Goal: Information Seeking & Learning: Learn about a topic

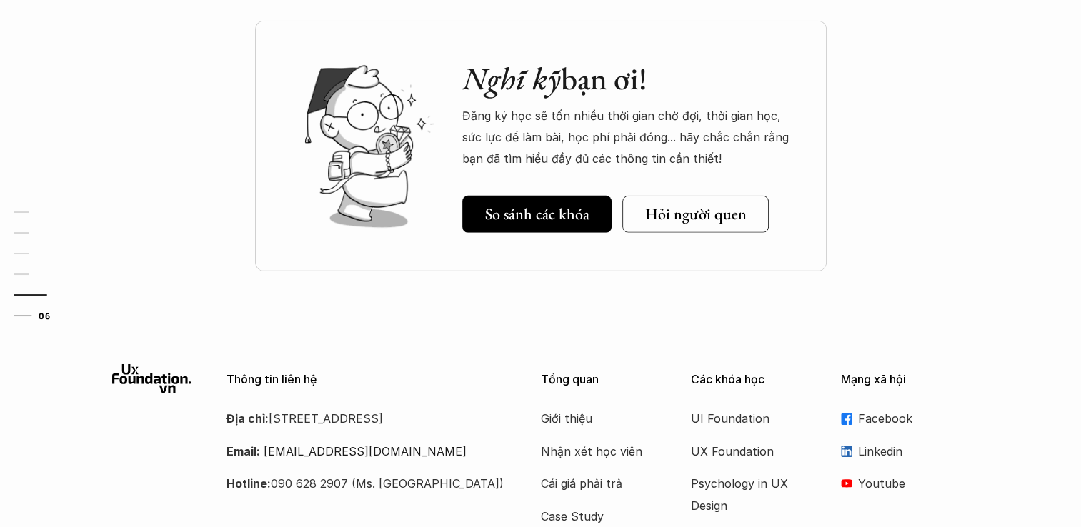
scroll to position [4357, 0]
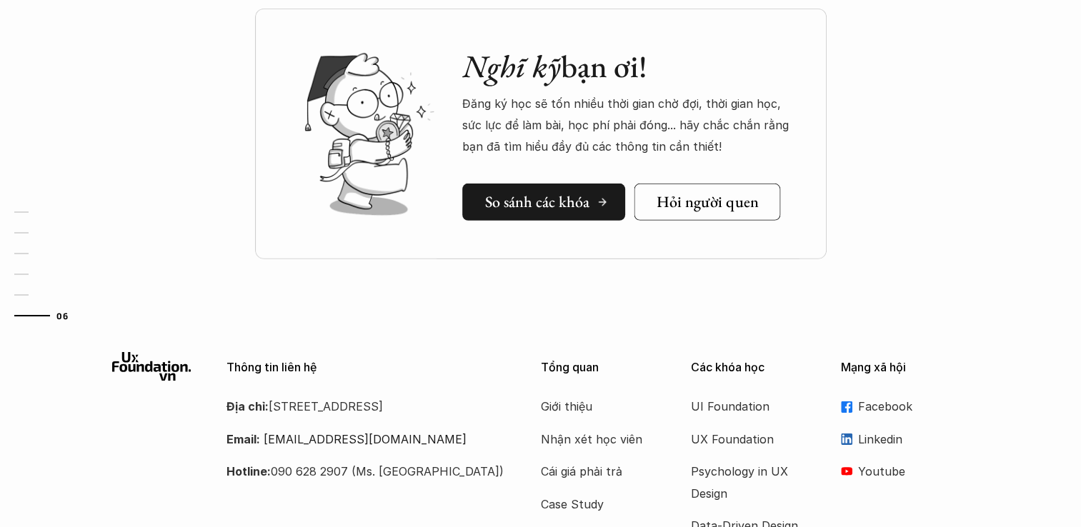
click at [559, 204] on h5 "So sánh các khóa" at bounding box center [537, 202] width 104 height 19
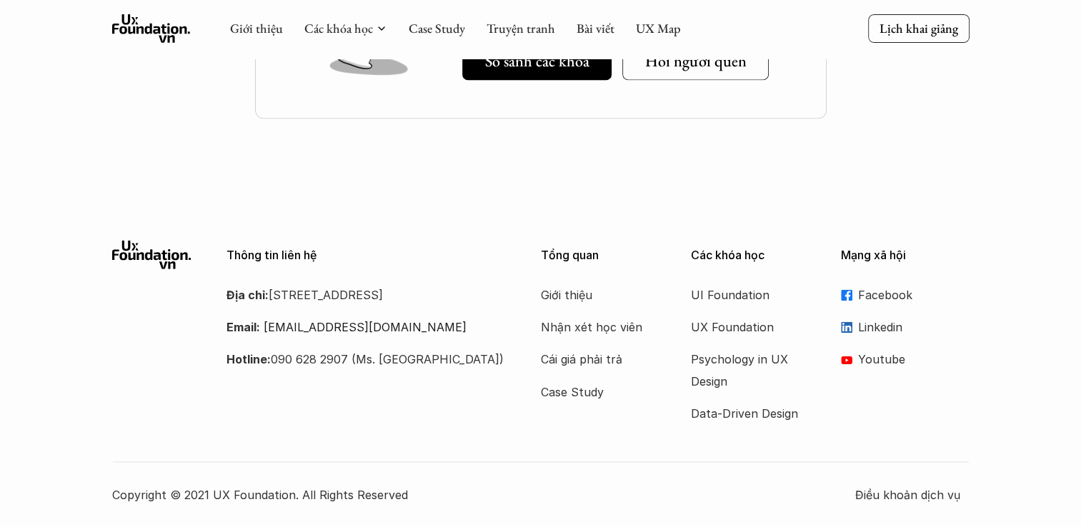
scroll to position [758, 0]
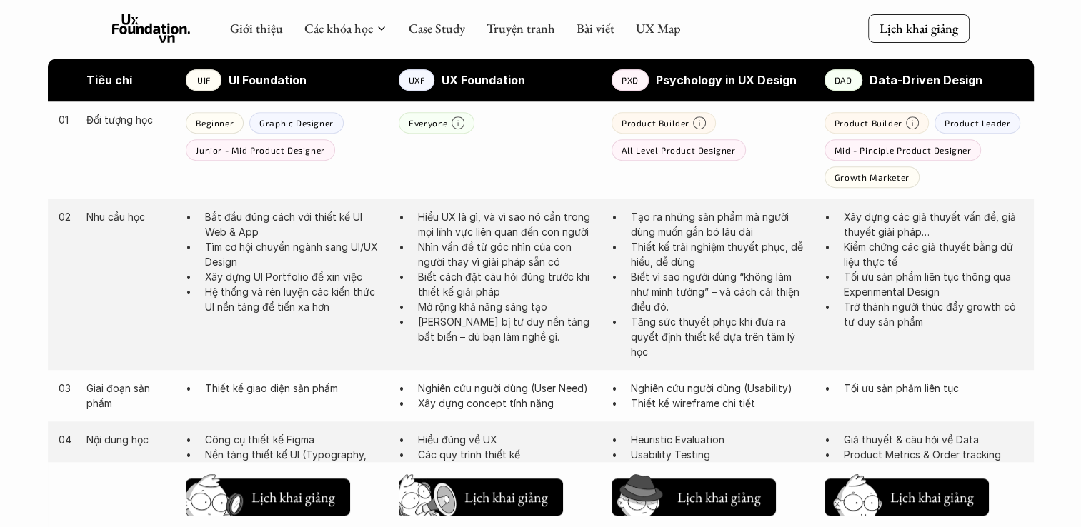
click at [314, 124] on p "Graphic Designer" at bounding box center [296, 123] width 74 height 10
drag, startPoint x: 242, startPoint y: 216, endPoint x: 321, endPoint y: 230, distance: 80.4
click at [321, 230] on p "Bắt đầu đúng cách với thiết kế UI Web & App" at bounding box center [294, 224] width 179 height 30
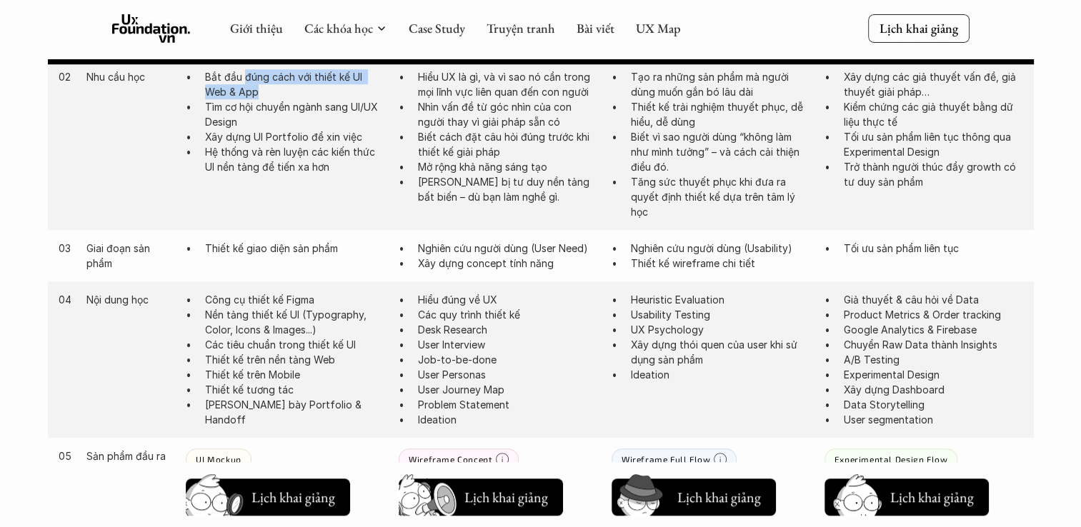
scroll to position [901, 0]
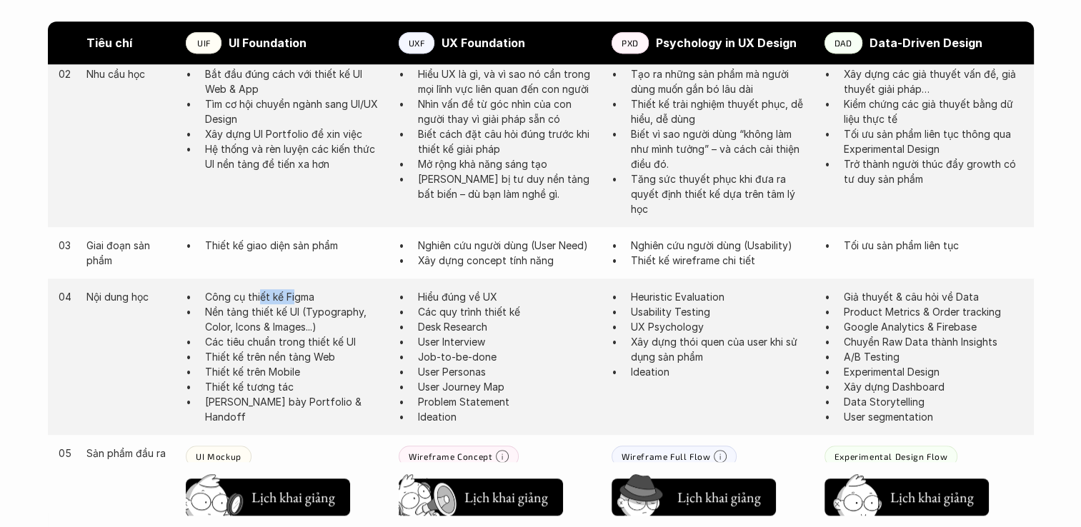
drag, startPoint x: 274, startPoint y: 298, endPoint x: 292, endPoint y: 299, distance: 17.9
click at [292, 299] on p "Công cụ thiết kế Figma" at bounding box center [294, 296] width 179 height 15
drag, startPoint x: 292, startPoint y: 299, endPoint x: 339, endPoint y: 321, distance: 51.7
click at [339, 321] on p "Nền tảng thiết kế UI (Typography, Color, Icons & Images...)" at bounding box center [294, 319] width 179 height 30
drag, startPoint x: 339, startPoint y: 321, endPoint x: 360, endPoint y: 342, distance: 29.8
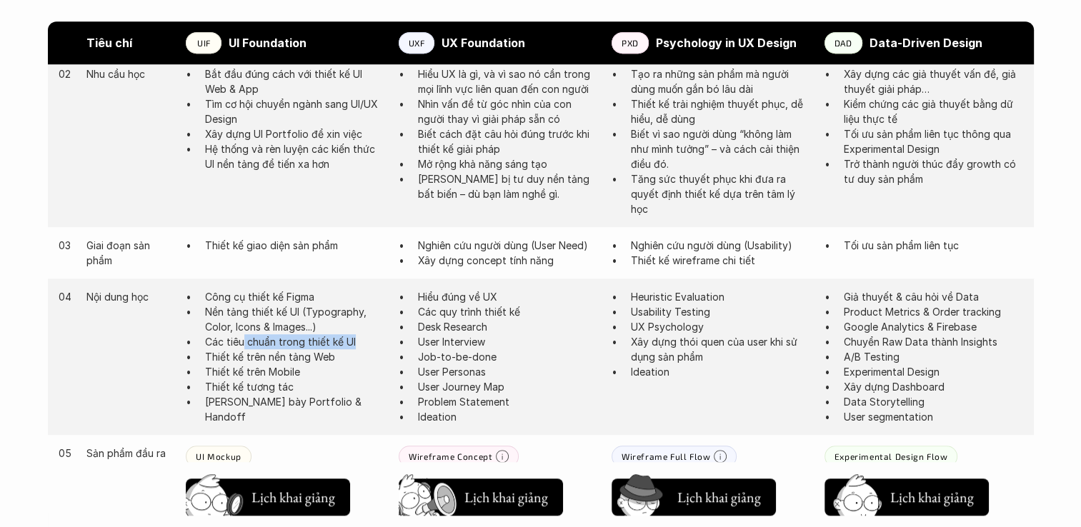
click at [360, 342] on p "Các tiêu chuẩn trong thiết kế UI" at bounding box center [294, 341] width 179 height 15
drag, startPoint x: 360, startPoint y: 342, endPoint x: 334, endPoint y: 360, distance: 31.9
click at [334, 360] on p "Thiết kế trên nền tảng Web" at bounding box center [294, 356] width 179 height 15
drag, startPoint x: 203, startPoint y: 375, endPoint x: 302, endPoint y: 381, distance: 99.4
click at [302, 381] on ul "Công cụ thiết kế Figma Nền tảng thiết kế UI (Typography, Color, Icons & Images.…" at bounding box center [285, 356] width 199 height 135
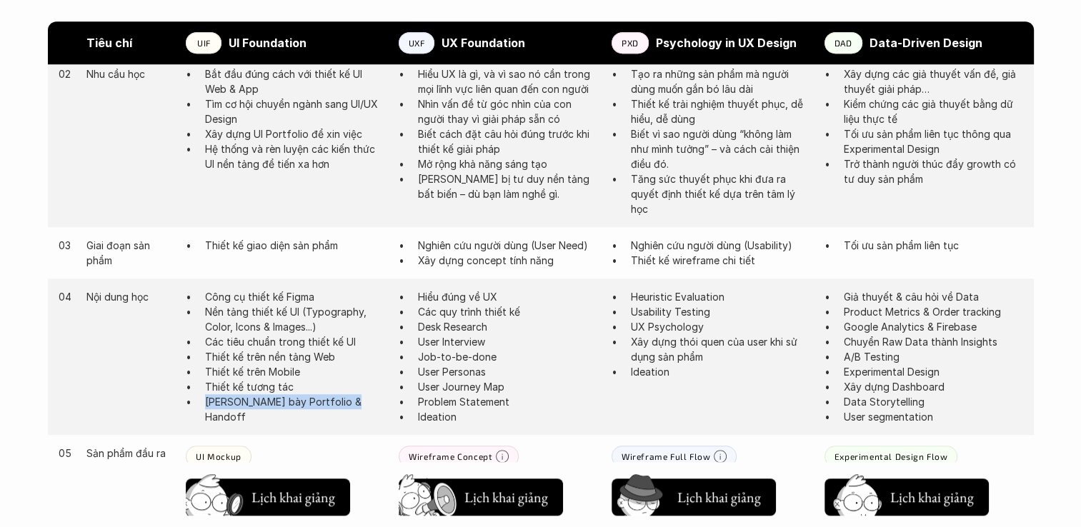
drag, startPoint x: 202, startPoint y: 404, endPoint x: 344, endPoint y: 409, distance: 142.2
click at [344, 409] on div "04 Nội dung học Công cụ thiết kế Figma Nền tảng thiết kế UI (Typography, Color,…" at bounding box center [541, 357] width 986 height 156
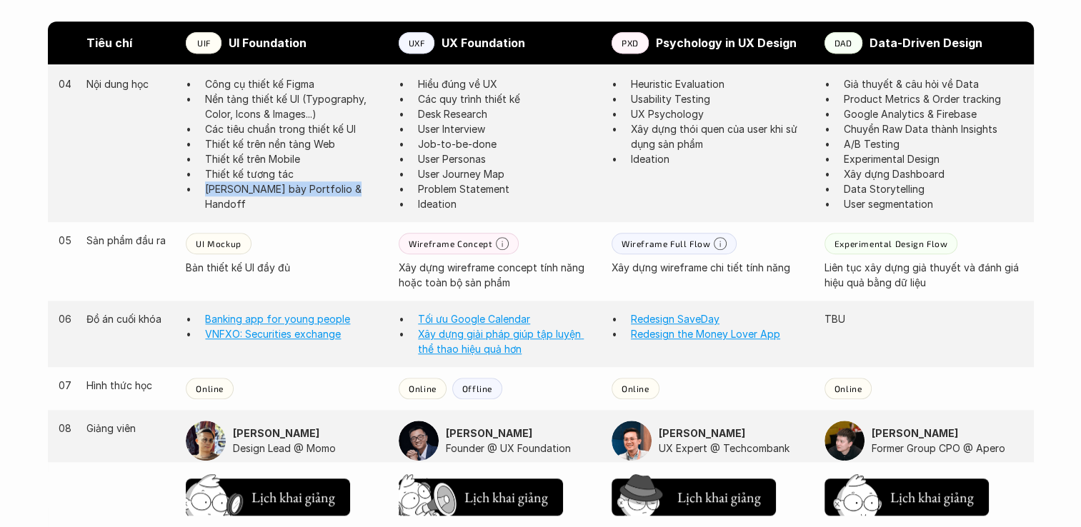
scroll to position [1116, 0]
click at [298, 323] on link "Banking app for young people" at bounding box center [277, 317] width 145 height 12
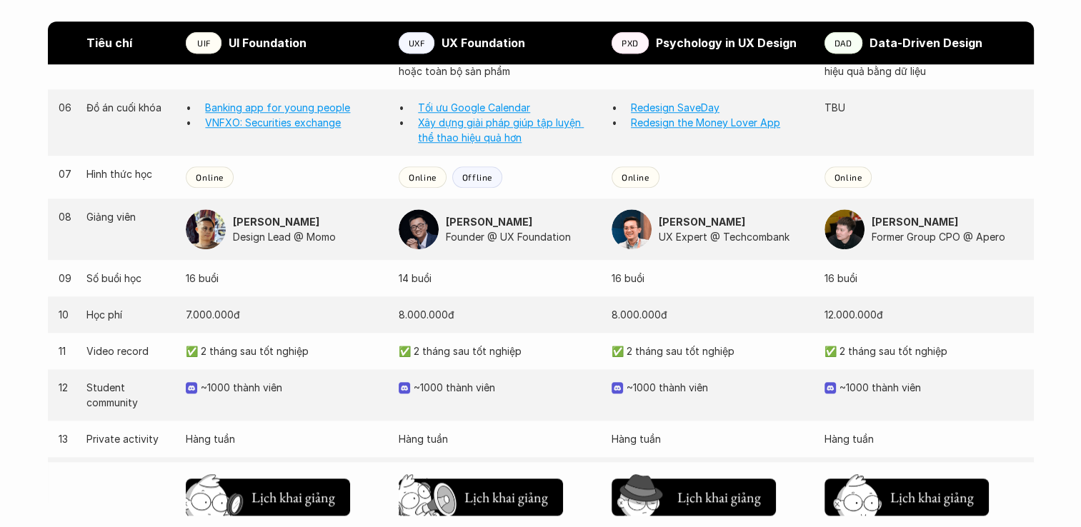
scroll to position [1330, 0]
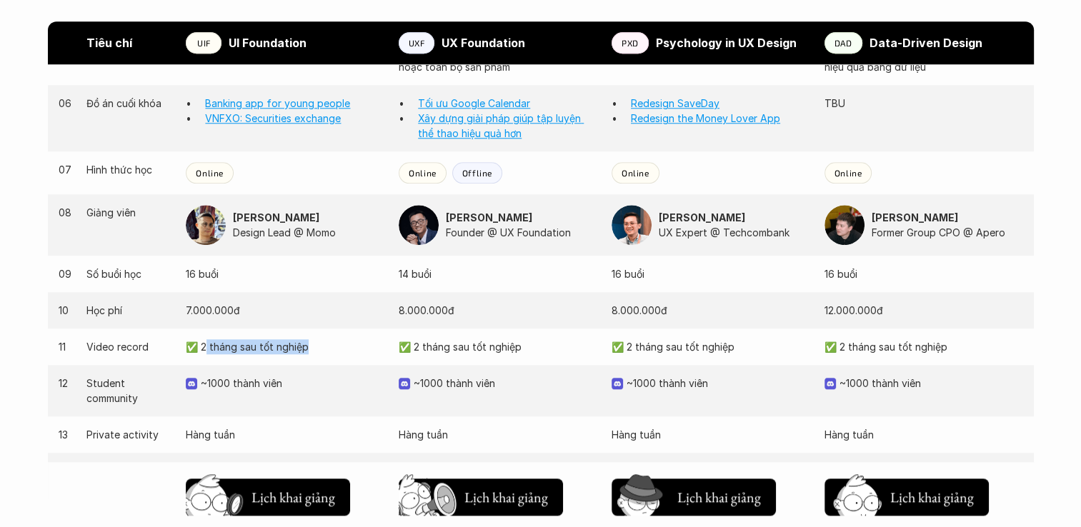
drag, startPoint x: 309, startPoint y: 346, endPoint x: 204, endPoint y: 348, distance: 105.0
click at [204, 348] on p "✅ 2 tháng sau tốt nghiệp" at bounding box center [285, 346] width 199 height 15
drag, startPoint x: 204, startPoint y: 348, endPoint x: 211, endPoint y: 391, distance: 44.1
click at [211, 391] on div "12 Student community ~1000 thành viên ~1000 thành viên ~1000 thành viên ~1000 t…" at bounding box center [541, 390] width 986 height 51
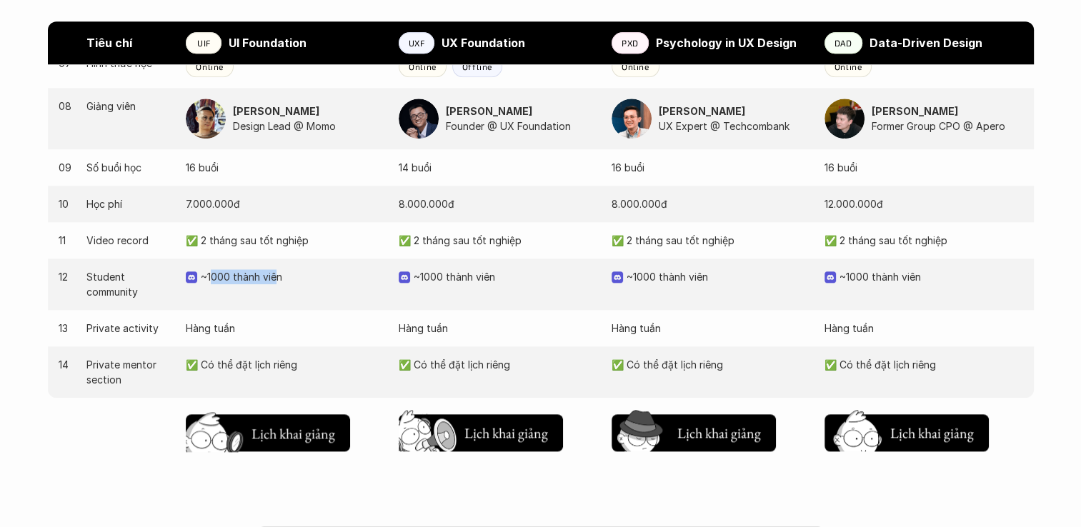
scroll to position [1473, 0]
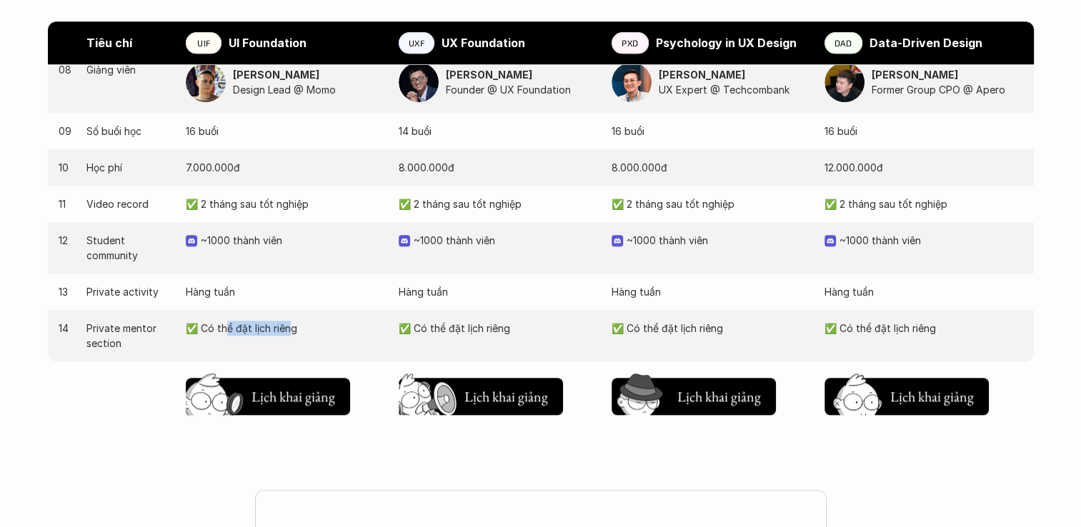
drag, startPoint x: 286, startPoint y: 328, endPoint x: 222, endPoint y: 336, distance: 64.0
click at [222, 336] on div "14 Private mentor section ✅ Có thể đặt lịch riêng ✅ Có thể đặt lịch riêng ✅ Có …" at bounding box center [541, 335] width 986 height 51
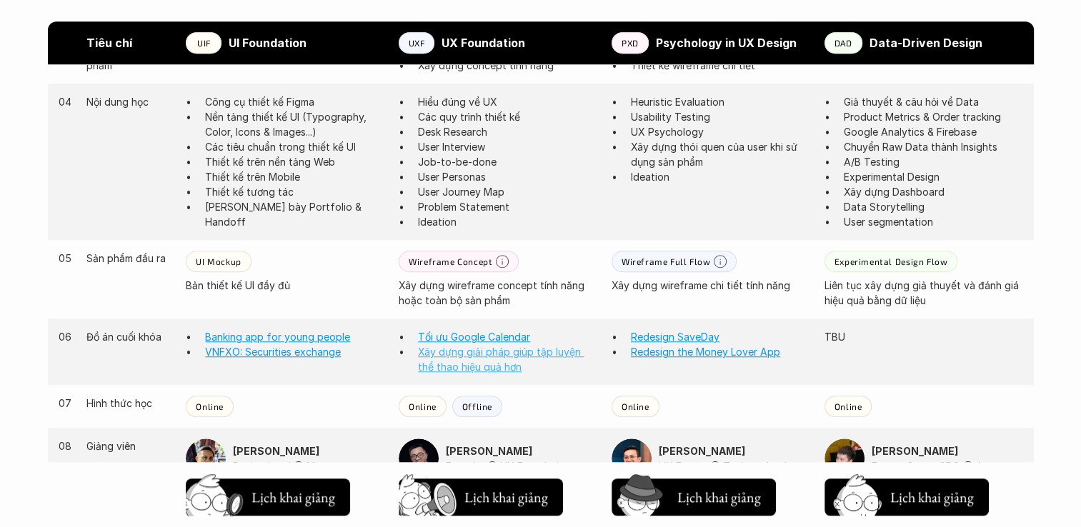
scroll to position [1116, 0]
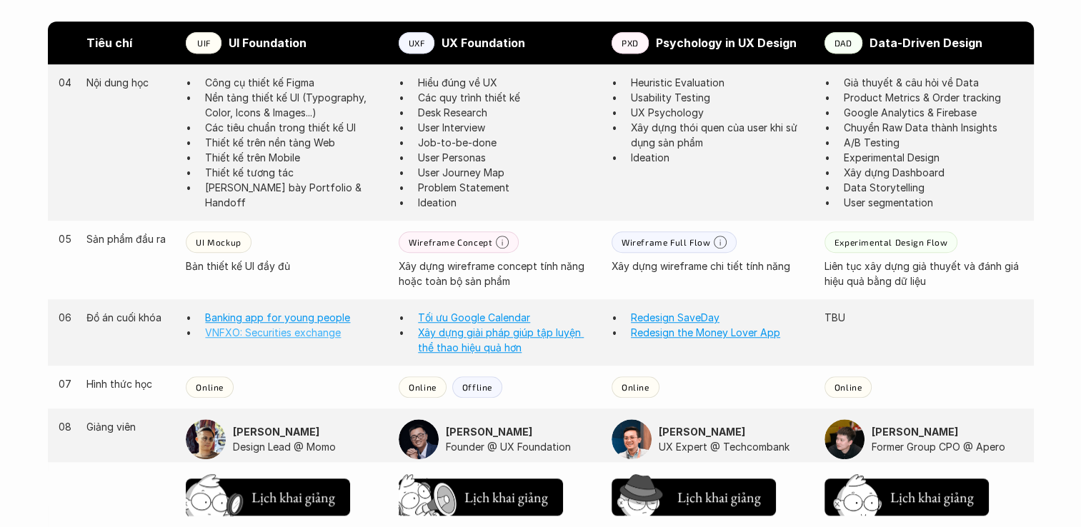
click at [260, 333] on link "VNFXO: Securities exchange" at bounding box center [273, 332] width 136 height 12
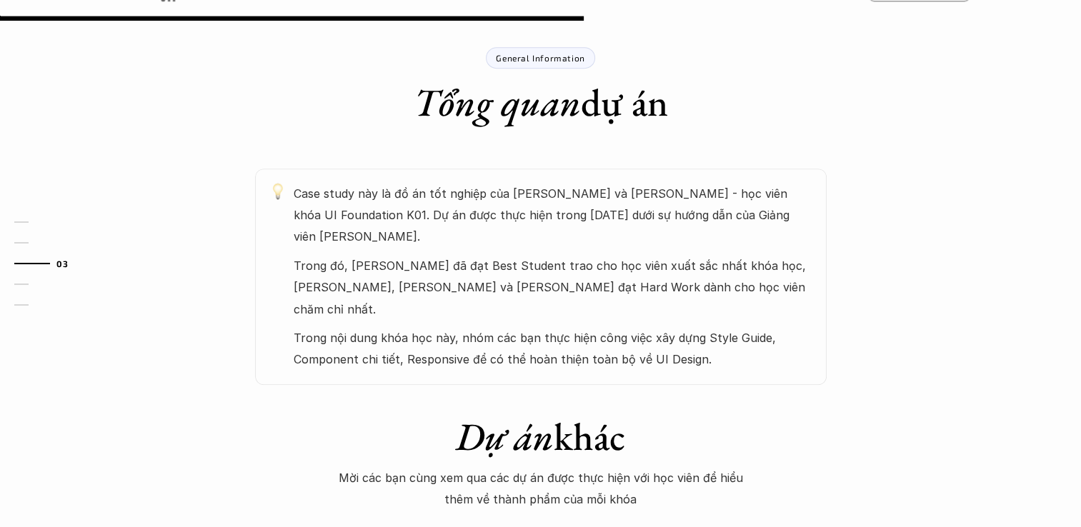
scroll to position [643, 0]
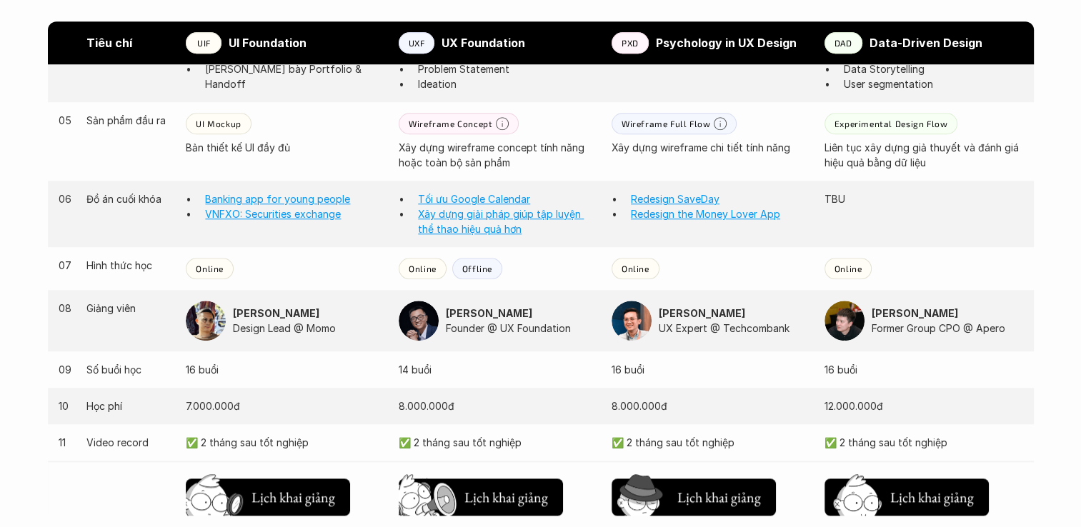
scroll to position [1258, 0]
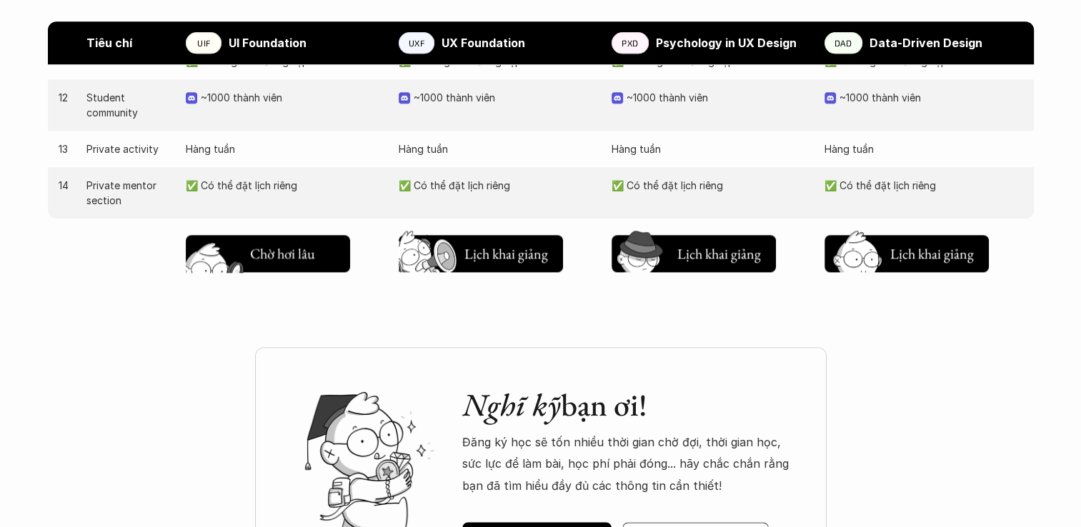
click at [294, 257] on h5 "Lịch khai giảng" at bounding box center [293, 256] width 86 height 20
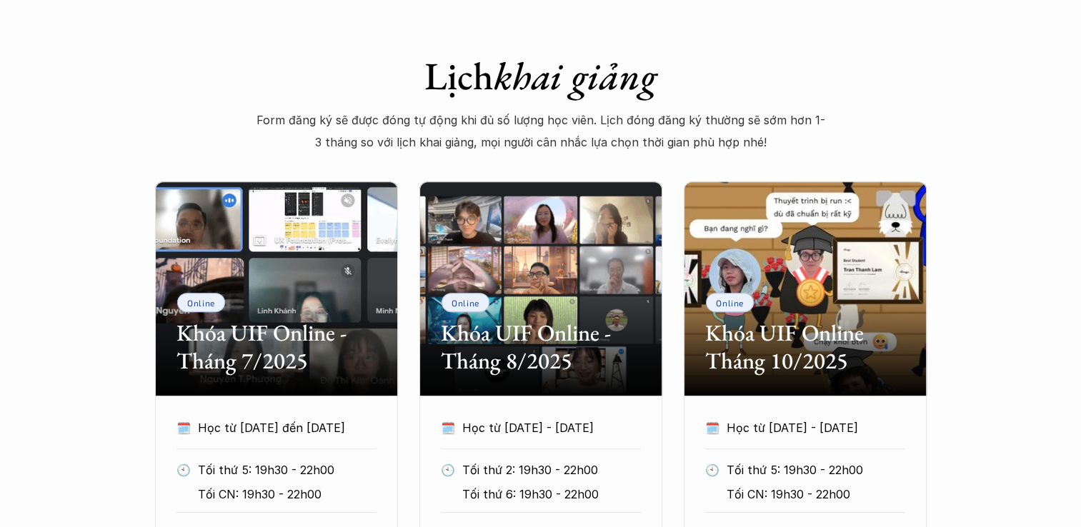
scroll to position [549, 0]
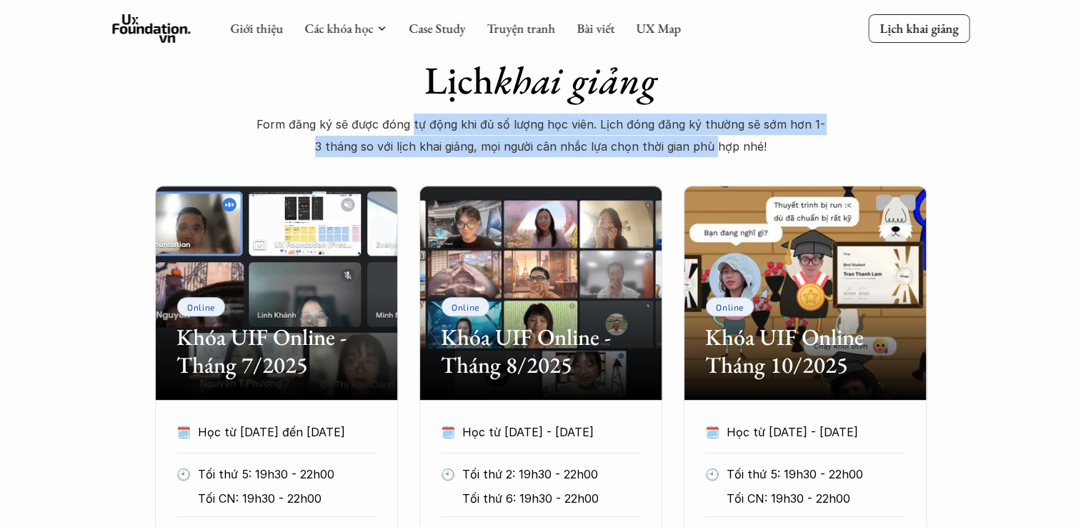
drag, startPoint x: 411, startPoint y: 126, endPoint x: 708, endPoint y: 144, distance: 297.6
click at [708, 144] on p "Form đăng ký sẽ được đóng tự động khi đủ số lượng học viên. Lịch đóng đăng ký t…" at bounding box center [540, 136] width 571 height 44
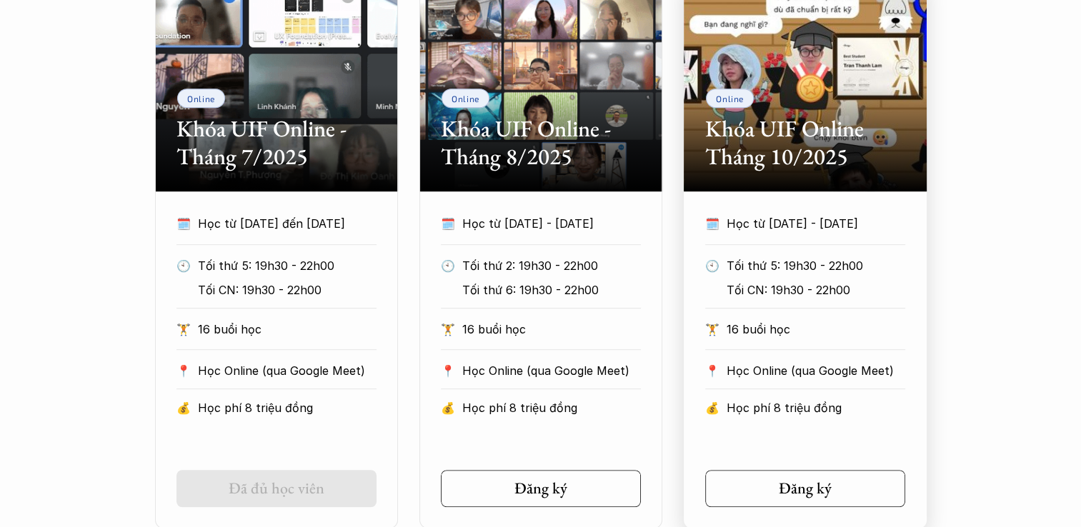
scroll to position [763, 0]
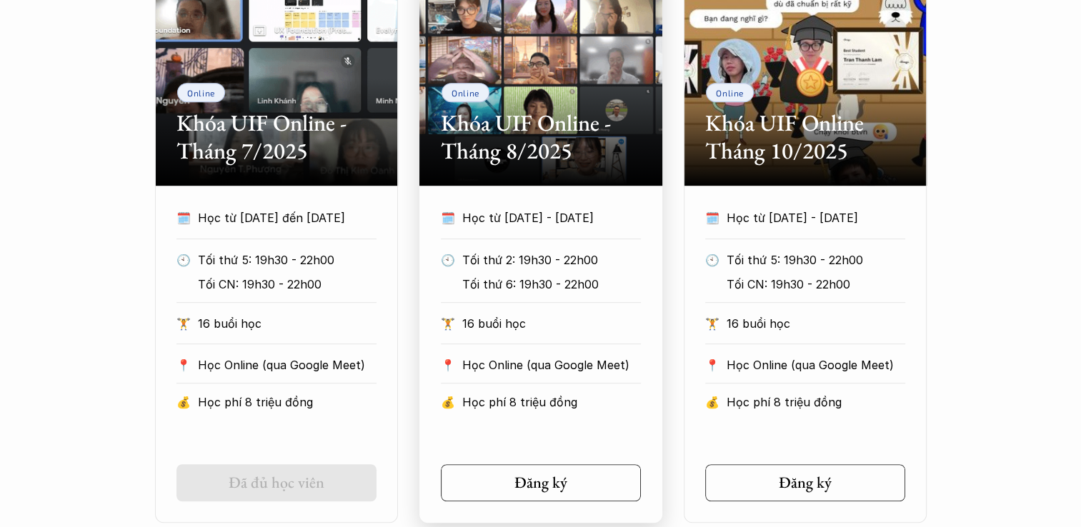
click at [520, 384] on div at bounding box center [541, 383] width 200 height 1
click at [582, 419] on div "💰 Học phí 8 triệu đồng" at bounding box center [541, 407] width 200 height 27
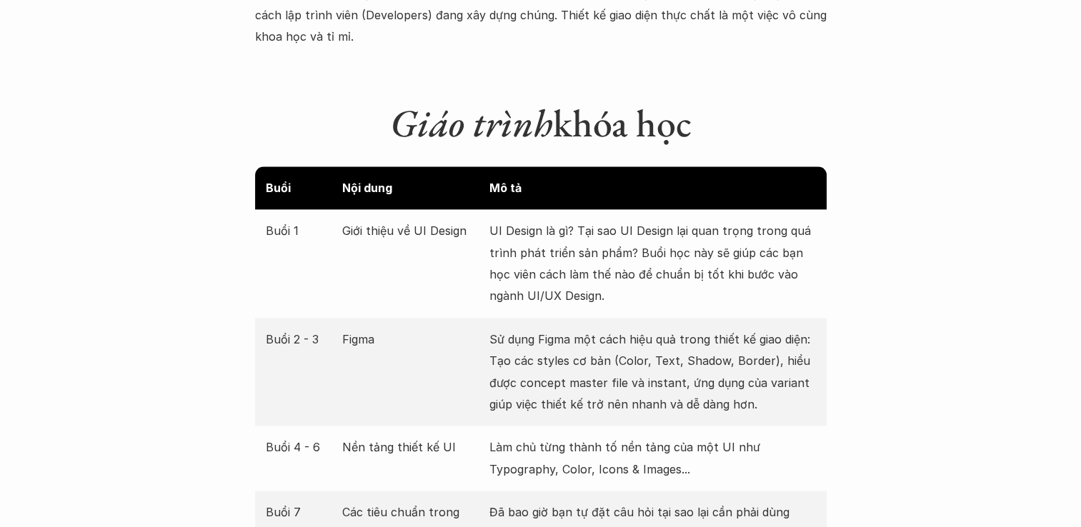
scroll to position [1834, 0]
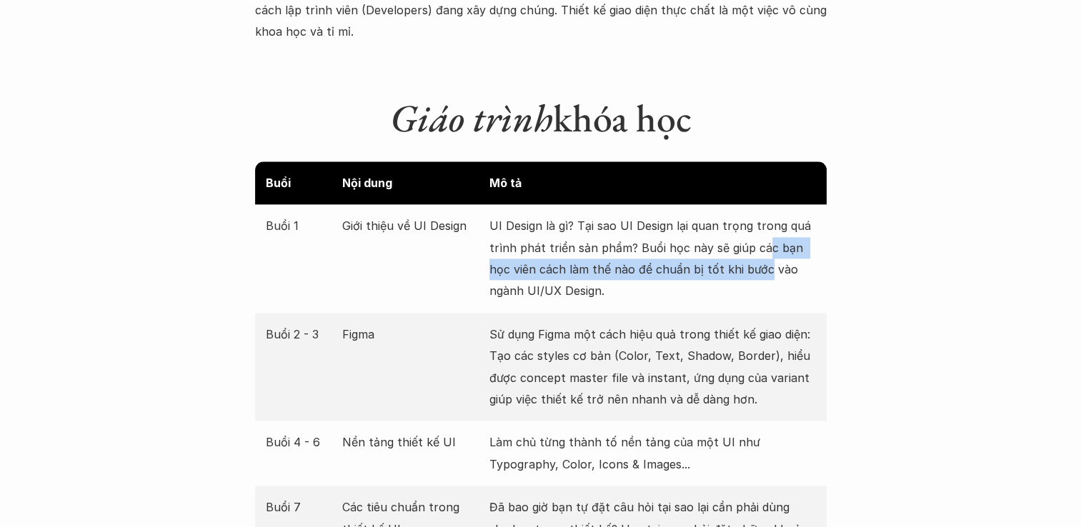
drag, startPoint x: 764, startPoint y: 229, endPoint x: 763, endPoint y: 258, distance: 28.6
click at [763, 258] on p "UI Design là gì? Tại sao UI Design lại quan trọng trong quá trình phát triển sả…" at bounding box center [652, 258] width 326 height 87
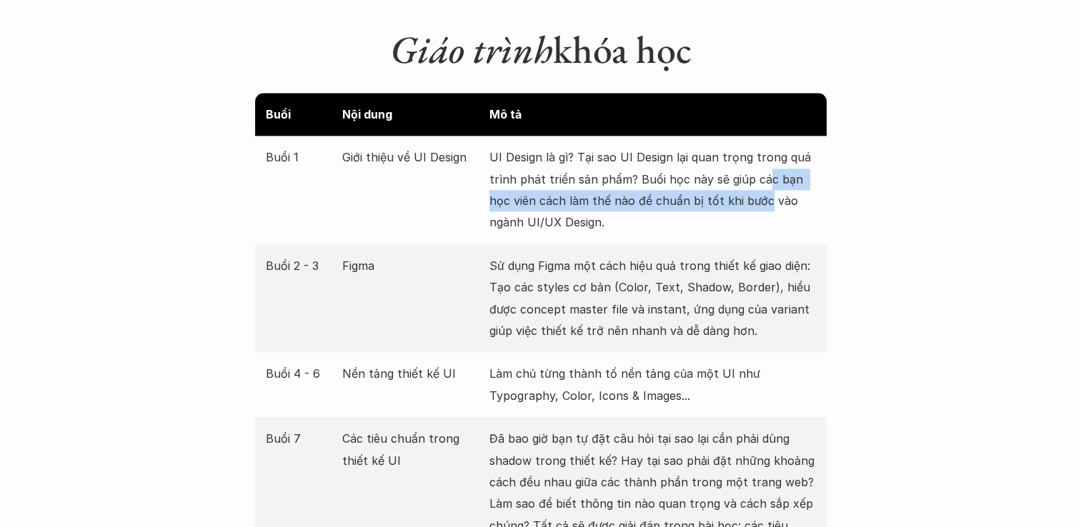
scroll to position [1906, 0]
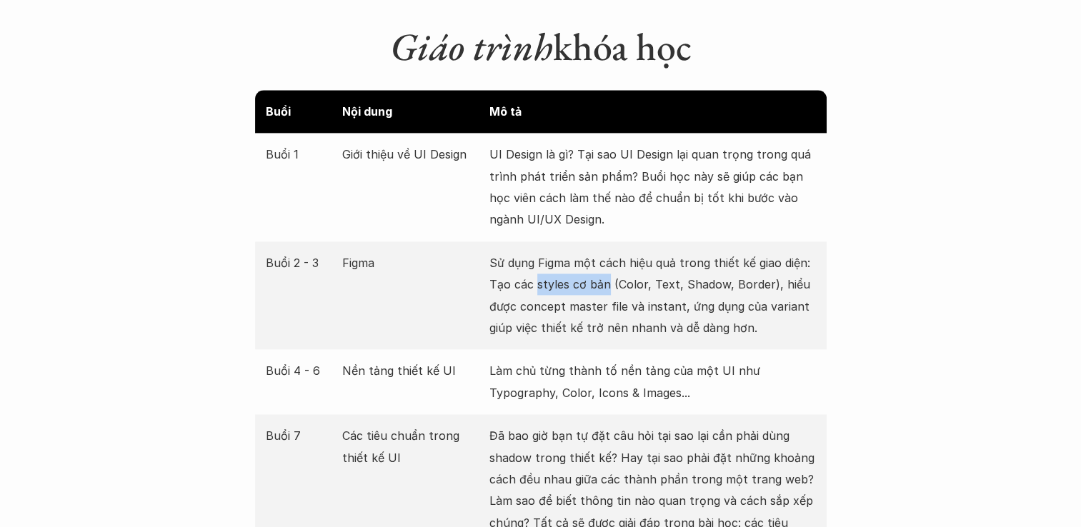
drag, startPoint x: 536, startPoint y: 261, endPoint x: 606, endPoint y: 264, distance: 69.3
click at [606, 264] on p "Sử dụng Figma một cách hiệu quả trong thiết kế giao diện: Tạo các styles cơ bản…" at bounding box center [652, 295] width 326 height 87
drag, startPoint x: 606, startPoint y: 264, endPoint x: 768, endPoint y: 268, distance: 162.9
click at [768, 268] on p "Sử dụng Figma một cách hiệu quả trong thiết kế giao diện: Tạo các styles cơ bản…" at bounding box center [652, 295] width 326 height 87
drag, startPoint x: 721, startPoint y: 301, endPoint x: 746, endPoint y: 301, distance: 25.0
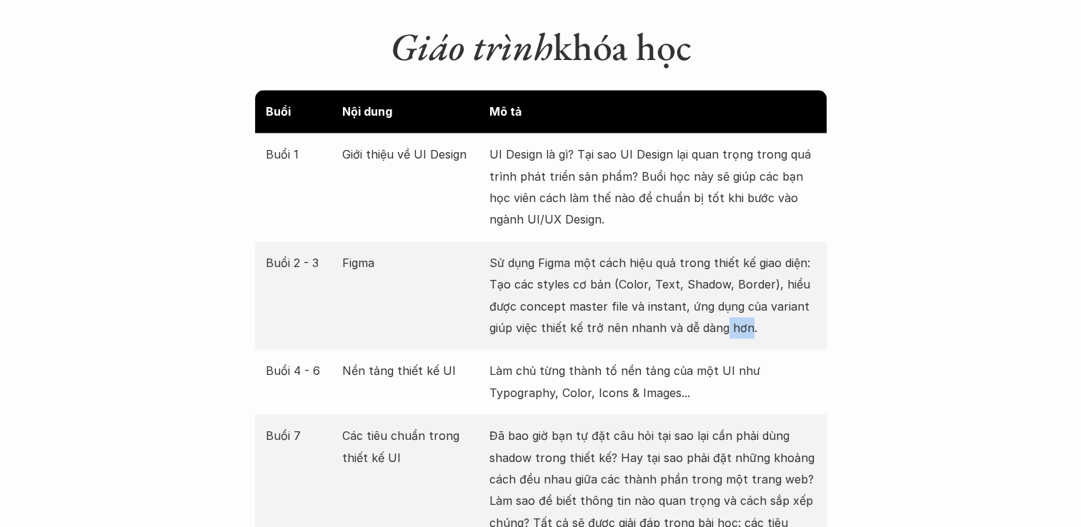
click at [746, 301] on p "Sử dụng Figma một cách hiệu quả trong thiết kế giao diện: Tạo các styles cơ bản…" at bounding box center [652, 295] width 326 height 87
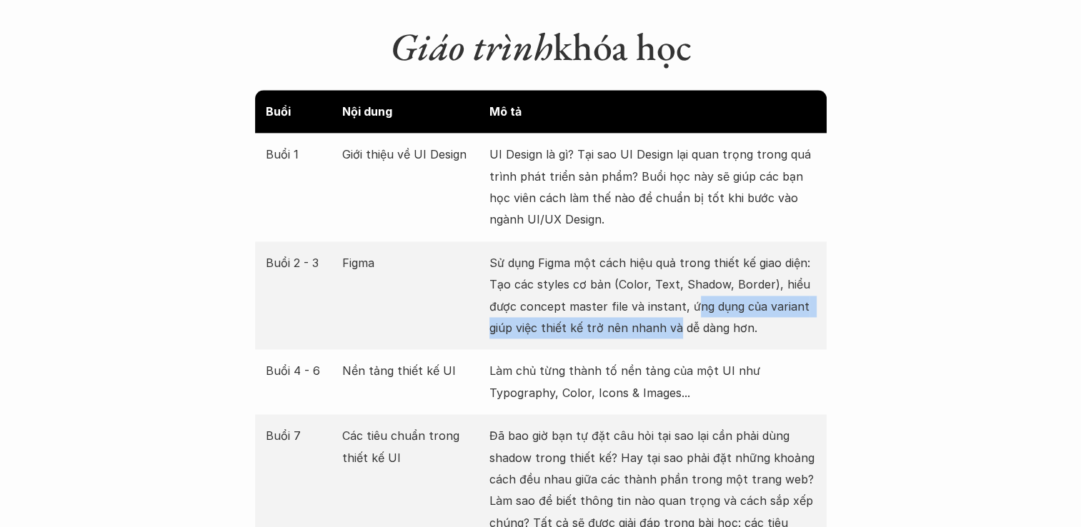
drag, startPoint x: 746, startPoint y: 301, endPoint x: 673, endPoint y: 298, distance: 72.2
click at [673, 298] on p "Sử dụng Figma một cách hiệu quả trong thiết kế giao diện: Tạo các styles cơ bản…" at bounding box center [652, 295] width 326 height 87
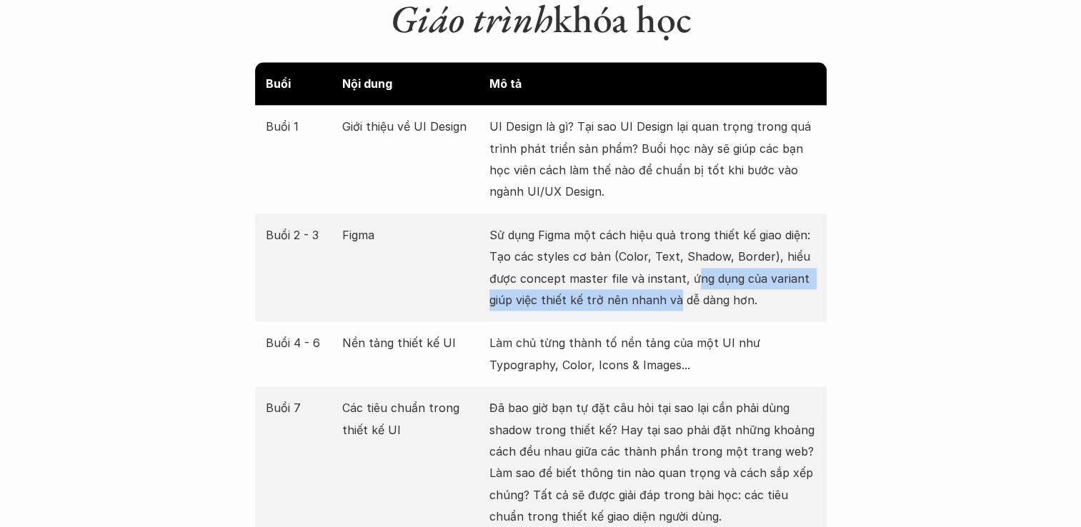
scroll to position [1977, 0]
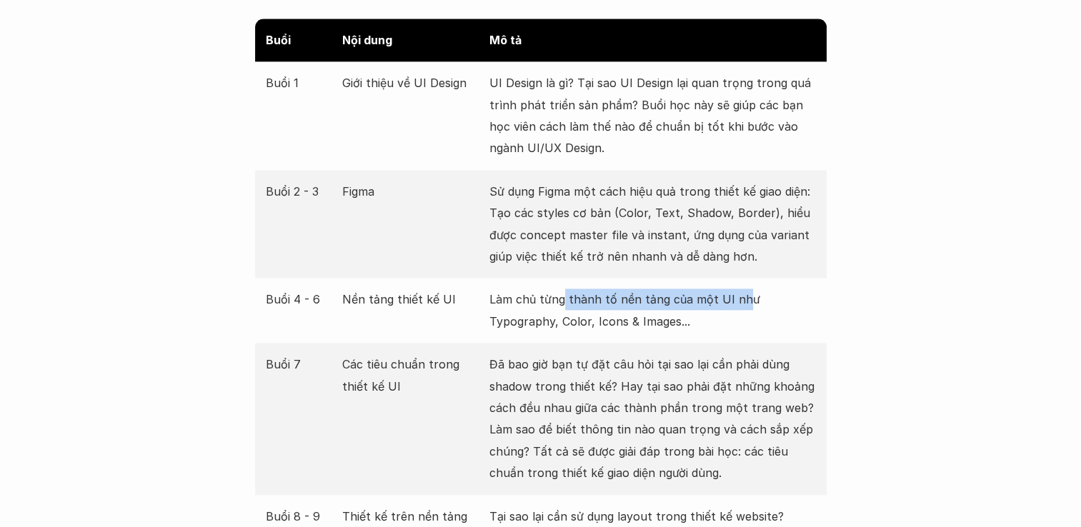
drag, startPoint x: 564, startPoint y: 281, endPoint x: 741, endPoint y: 281, distance: 177.8
click at [741, 289] on p "Làm chủ từng thành tố nền tảng của một UI như Typography, Color, Icons & Images…" at bounding box center [652, 311] width 326 height 44
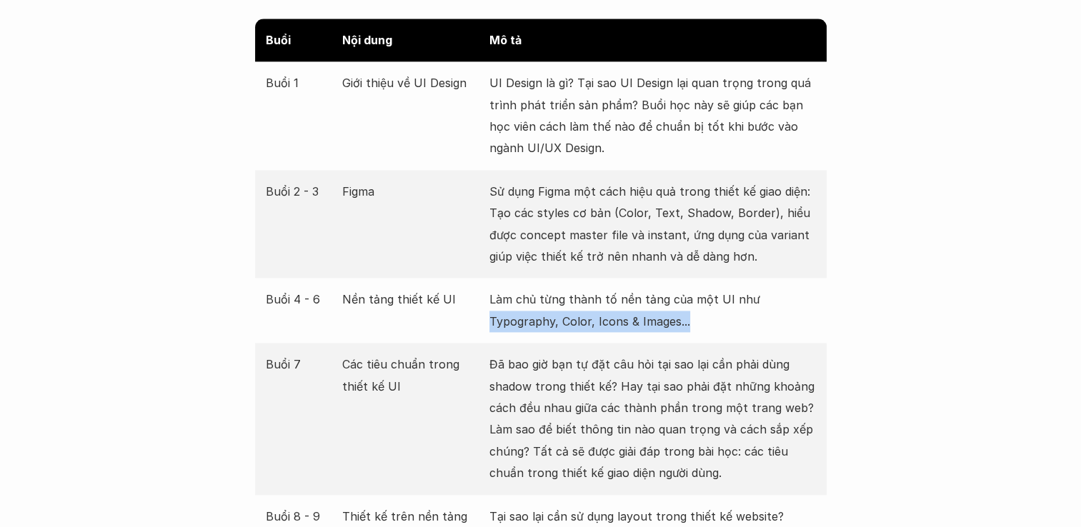
drag, startPoint x: 484, startPoint y: 293, endPoint x: 701, endPoint y: 300, distance: 216.5
click at [701, 300] on div "Buổi 4 - 6 Nền tảng thiết kế UI Làm chủ từng thành tố nền tảng của một UI như T…" at bounding box center [540, 310] width 571 height 65
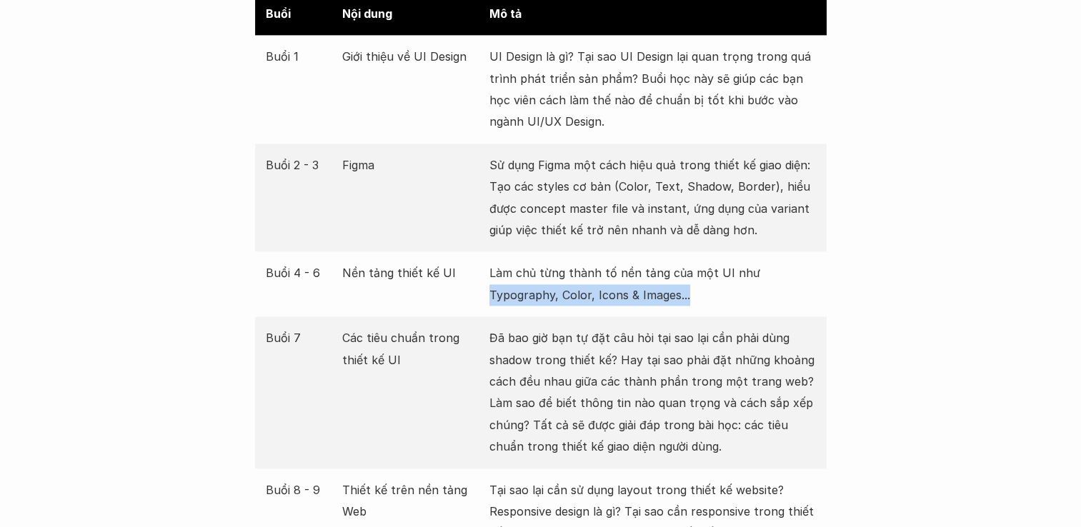
scroll to position [2048, 0]
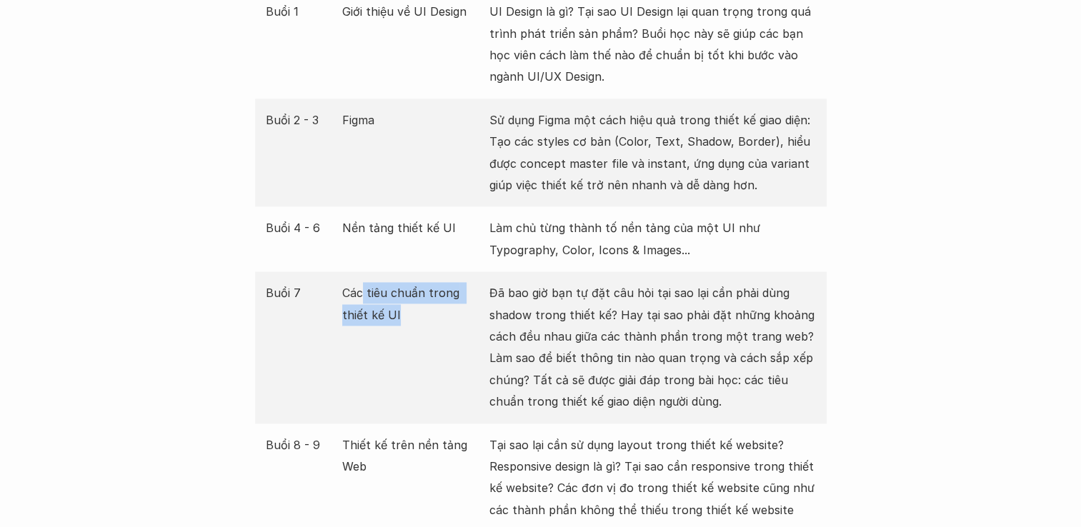
drag, startPoint x: 360, startPoint y: 270, endPoint x: 449, endPoint y: 291, distance: 91.0
click at [449, 291] on p "Các tiêu chuẩn trong thiết kế UI" at bounding box center [412, 304] width 140 height 44
drag, startPoint x: 449, startPoint y: 291, endPoint x: 564, endPoint y: 280, distance: 115.5
click at [564, 282] on p "Đã bao giờ bạn tự đặt câu hỏi tại sao lại cần phải dùng shadow trong thiết kế? …" at bounding box center [652, 347] width 326 height 130
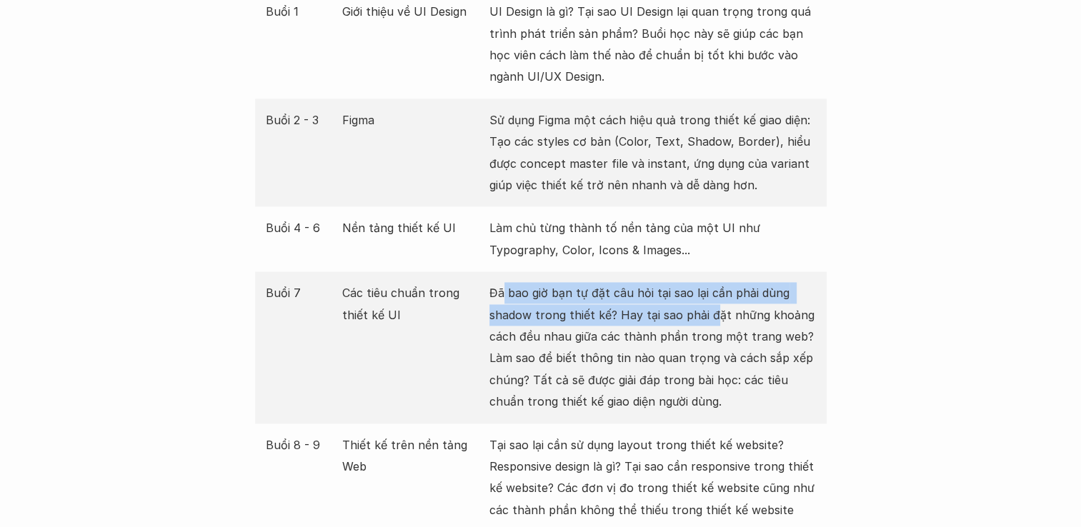
drag, startPoint x: 503, startPoint y: 275, endPoint x: 708, endPoint y: 298, distance: 207.0
click at [708, 298] on p "Đã bao giờ bạn tự đặt câu hỏi tại sao lại cần phải dùng shadow trong thiết kế? …" at bounding box center [652, 347] width 326 height 130
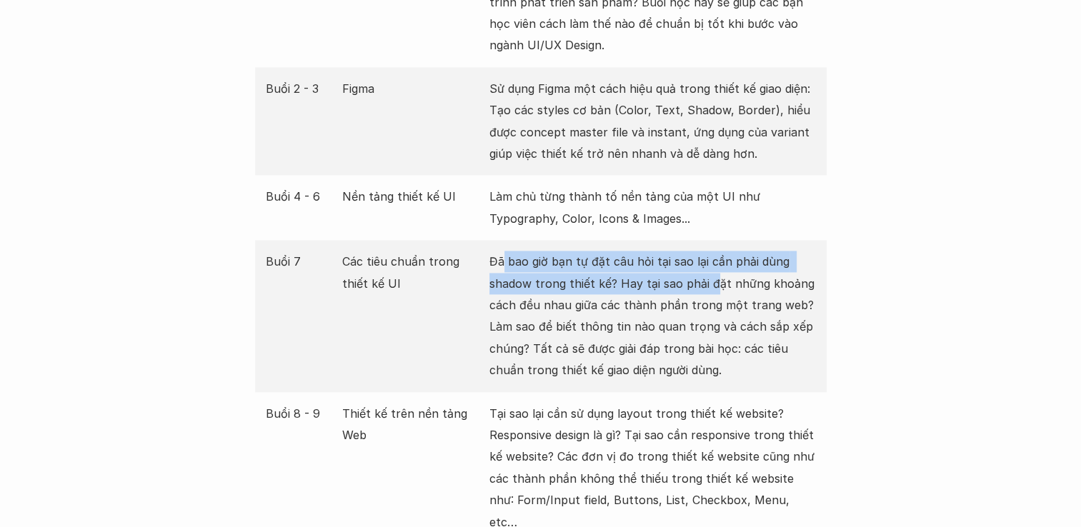
scroll to position [2191, 0]
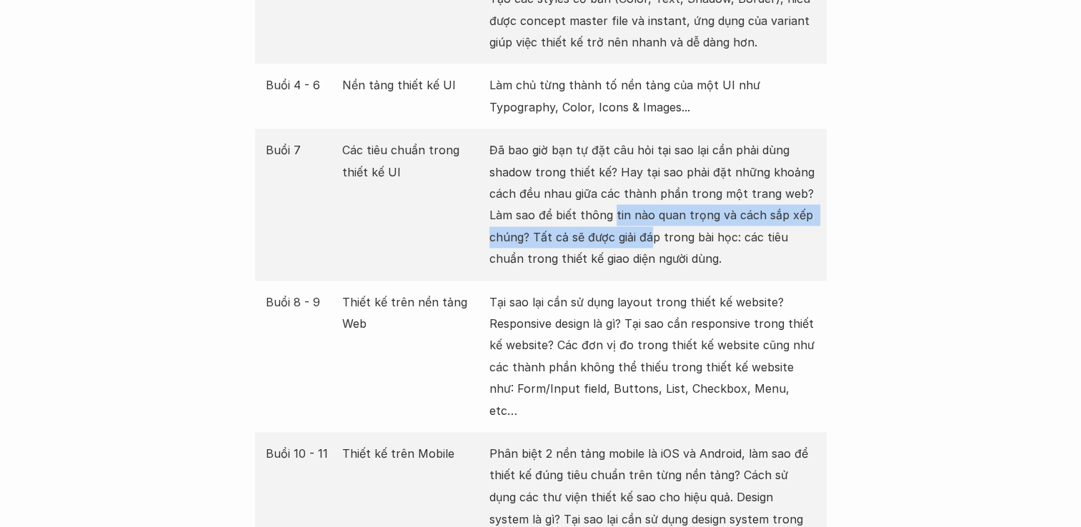
drag, startPoint x: 614, startPoint y: 192, endPoint x: 653, endPoint y: 207, distance: 42.0
click at [653, 207] on p "Đã bao giờ bạn tự đặt câu hỏi tại sao lại cần phải dùng shadow trong thiết kế? …" at bounding box center [652, 204] width 326 height 130
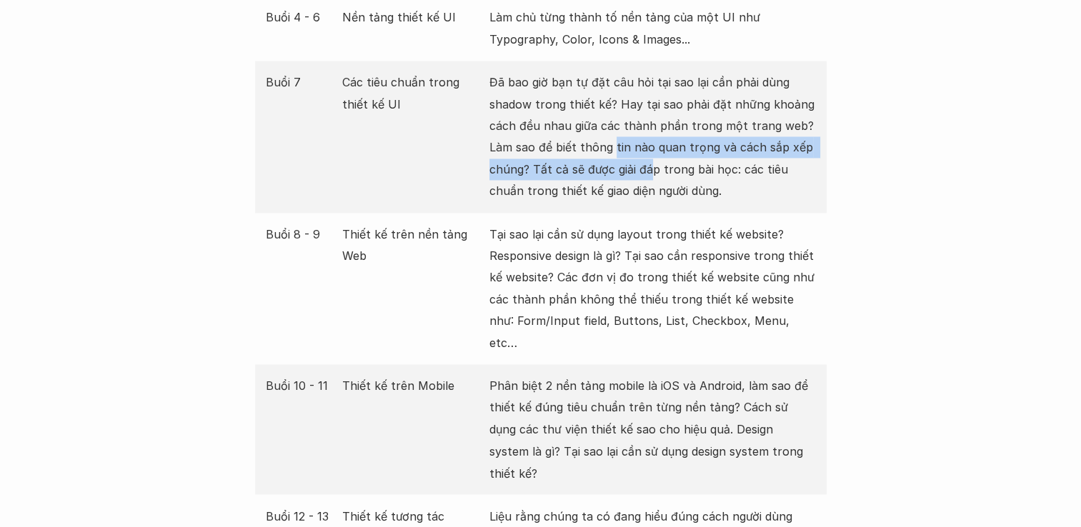
scroll to position [2263, 0]
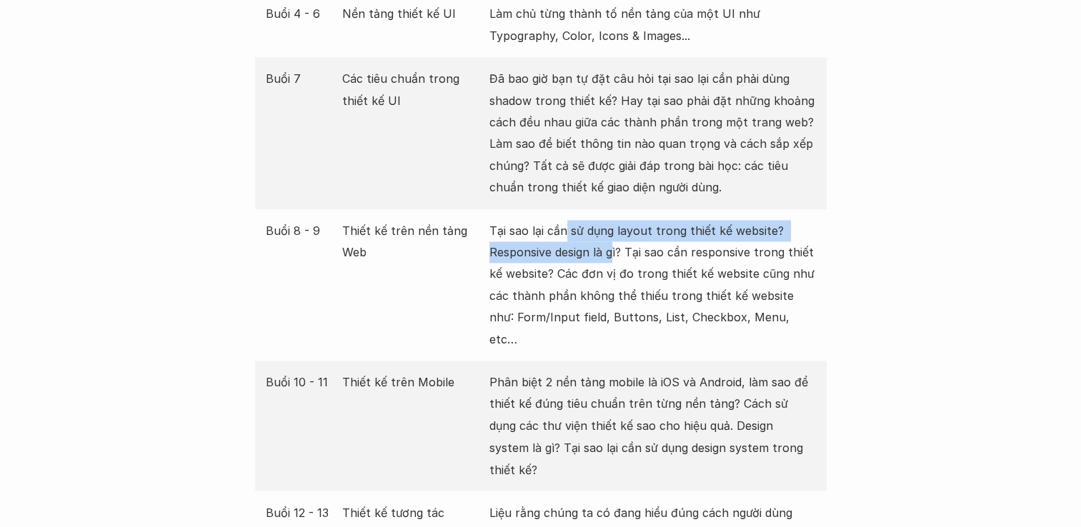
drag, startPoint x: 568, startPoint y: 209, endPoint x: 611, endPoint y: 230, distance: 47.9
click at [611, 230] on p "Tại sao lại cần sử dụng layout trong thiết kế website? Responsive design là gì?…" at bounding box center [652, 285] width 326 height 130
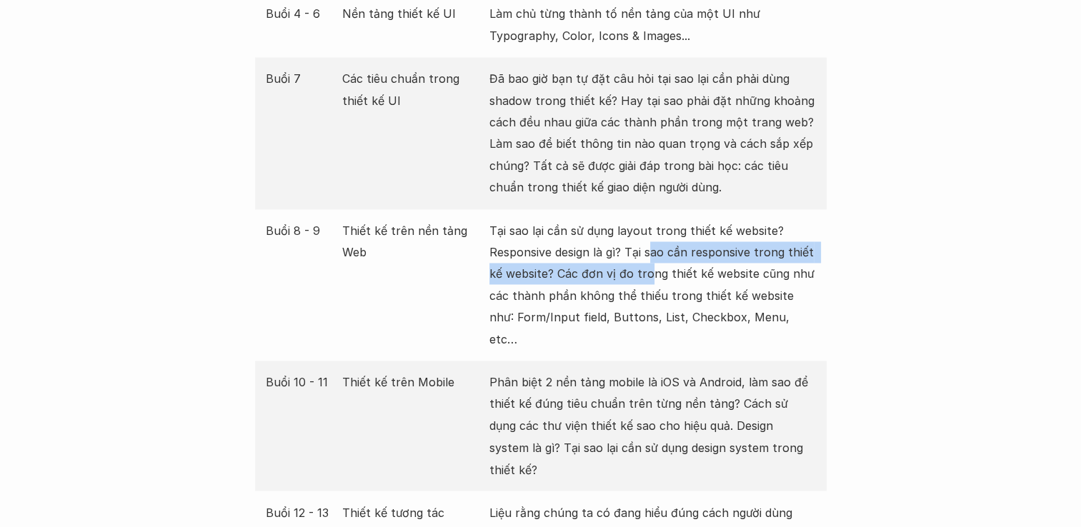
drag, startPoint x: 611, startPoint y: 230, endPoint x: 649, endPoint y: 250, distance: 42.8
click at [649, 250] on p "Tại sao lại cần sử dụng layout trong thiết kế website? Responsive design là gì?…" at bounding box center [652, 285] width 326 height 130
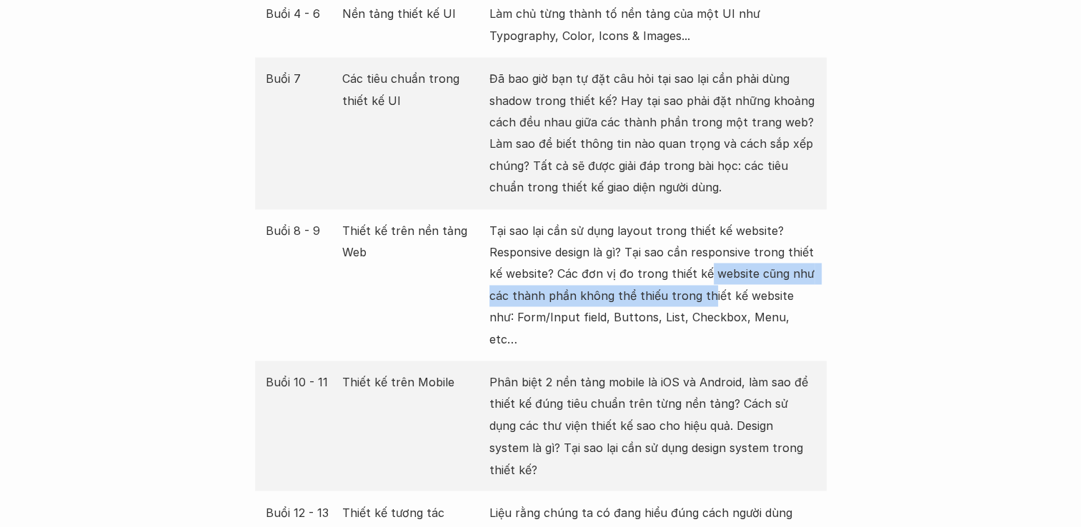
drag, startPoint x: 649, startPoint y: 250, endPoint x: 703, endPoint y: 272, distance: 58.6
click at [703, 272] on p "Tại sao lại cần sử dụng layout trong thiết kế website? Responsive design là gì?…" at bounding box center [652, 285] width 326 height 130
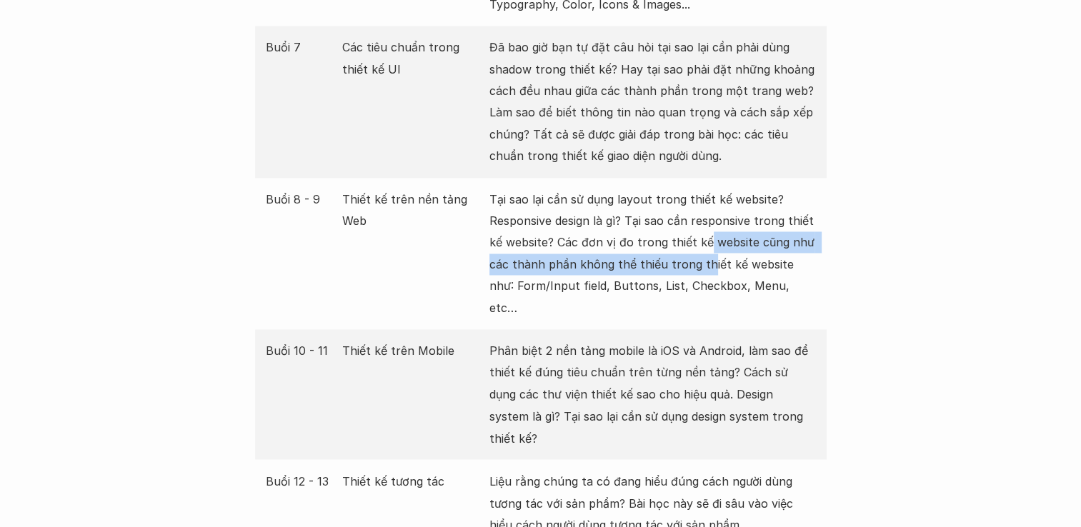
scroll to position [2334, 0]
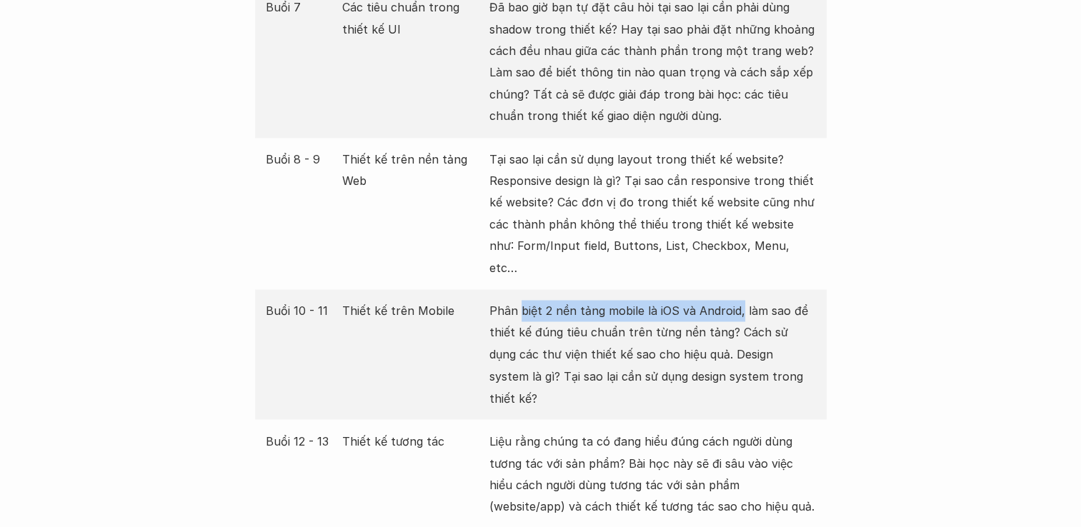
drag, startPoint x: 521, startPoint y: 269, endPoint x: 738, endPoint y: 266, distance: 216.4
click at [738, 300] on p "Phân biệt 2 nền tảng mobile là iOS và Android, làm sao để thiết kế đúng tiêu ch…" at bounding box center [652, 354] width 326 height 109
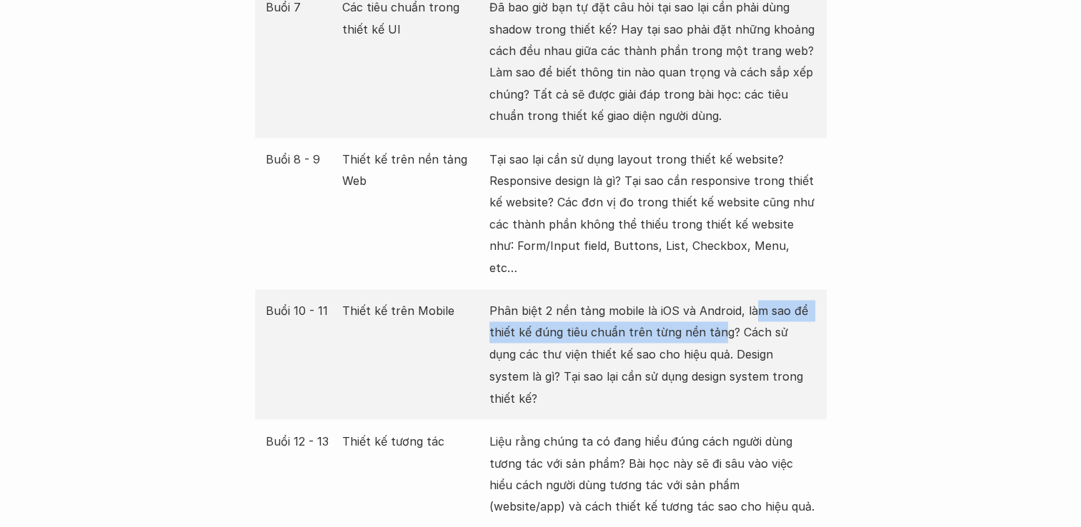
drag, startPoint x: 738, startPoint y: 266, endPoint x: 717, endPoint y: 291, distance: 33.0
click at [717, 300] on p "Phân biệt 2 nền tảng mobile là iOS và Android, làm sao để thiết kế đúng tiêu ch…" at bounding box center [652, 354] width 326 height 109
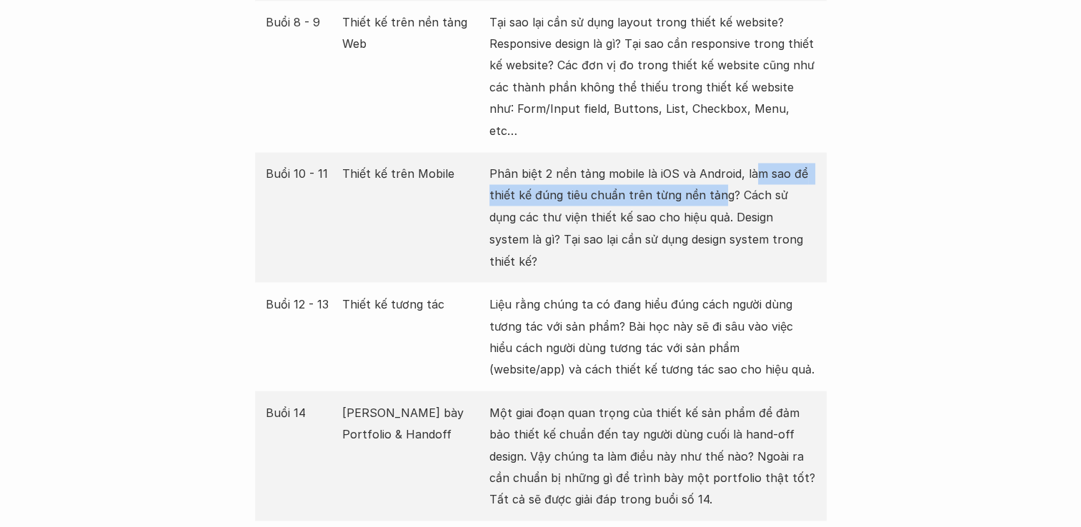
scroll to position [2477, 0]
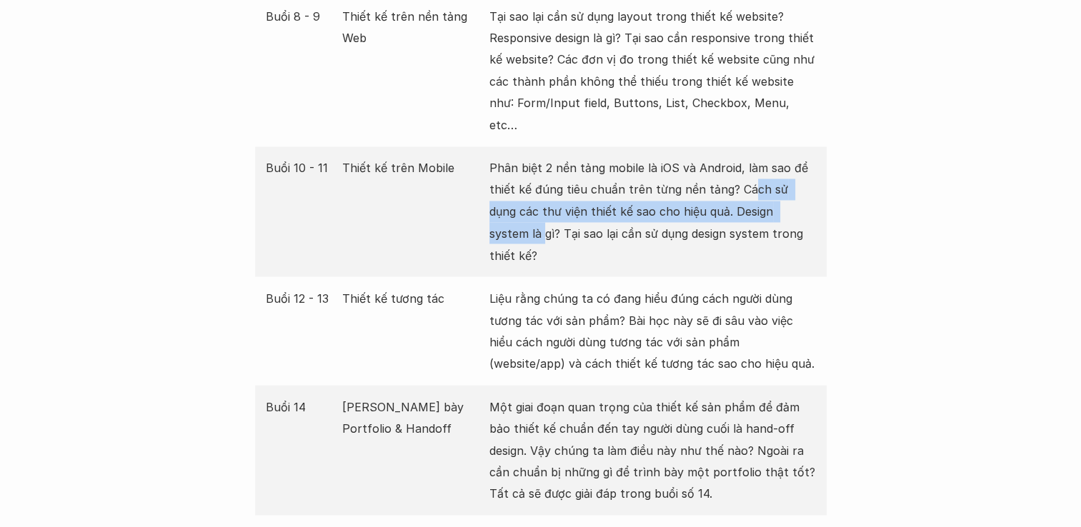
drag, startPoint x: 748, startPoint y: 151, endPoint x: 797, endPoint y: 172, distance: 52.8
click at [797, 172] on p "Phân biệt 2 nền tảng mobile là iOS và Android, làm sao để thiết kế đúng tiêu ch…" at bounding box center [652, 211] width 326 height 109
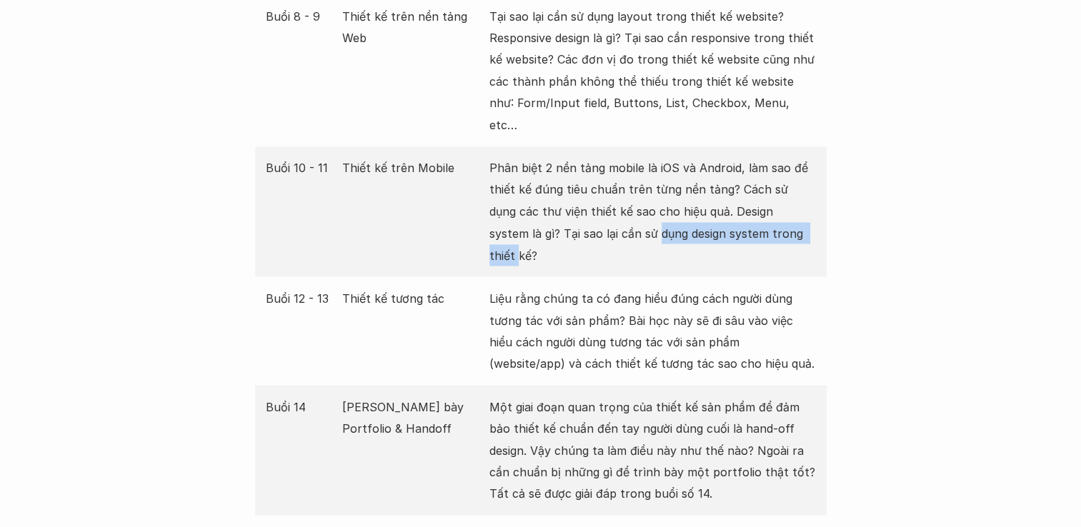
drag, startPoint x: 590, startPoint y: 186, endPoint x: 755, endPoint y: 192, distance: 165.1
click at [755, 192] on p "Phân biệt 2 nền tảng mobile là iOS và Android, làm sao để thiết kế đúng tiêu ch…" at bounding box center [652, 211] width 326 height 109
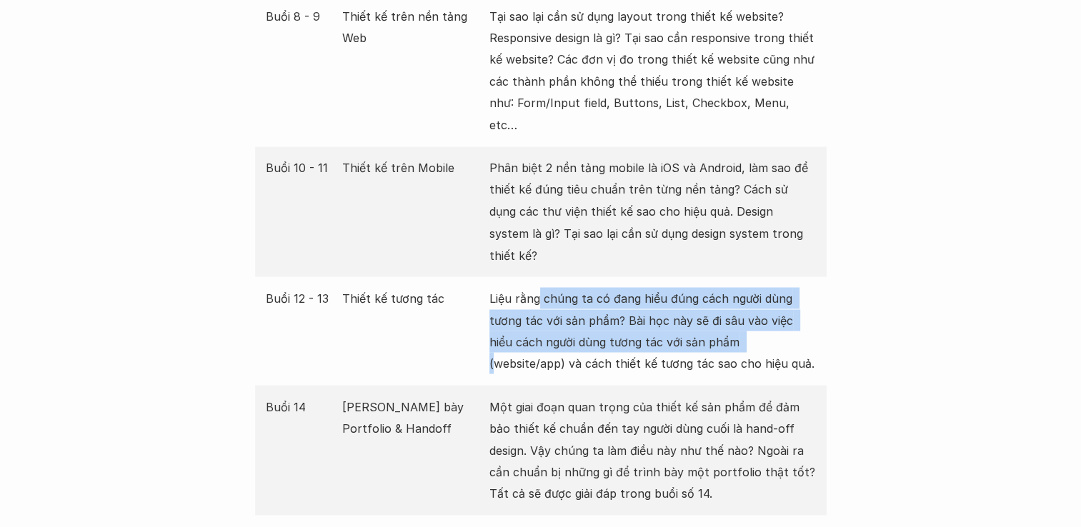
drag, startPoint x: 540, startPoint y: 229, endPoint x: 719, endPoint y: 273, distance: 184.5
click at [719, 287] on p "Liệu rằng chúng ta có đang hiểu đúng cách người dùng tương tác với sản phẩm? Bà…" at bounding box center [652, 330] width 326 height 87
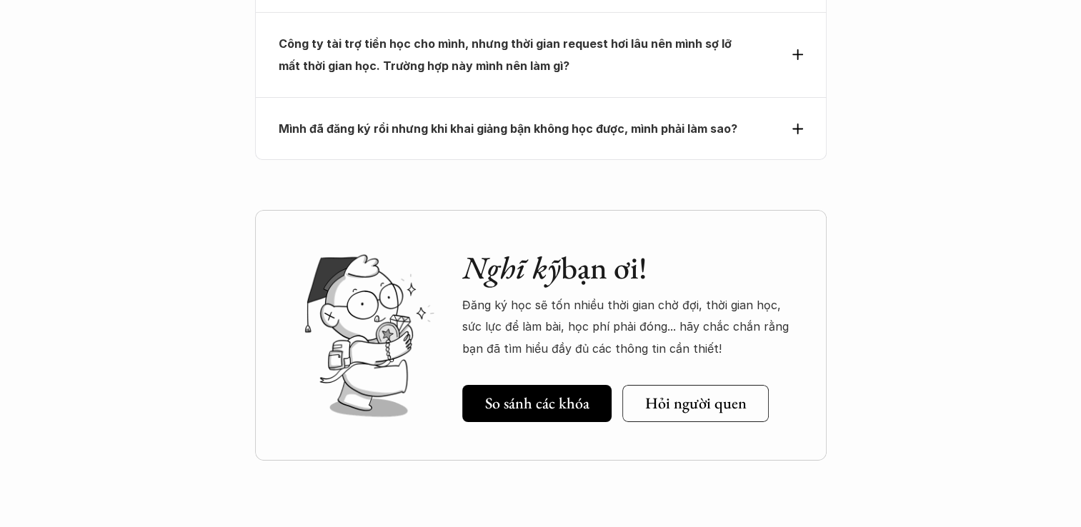
scroll to position [4977, 0]
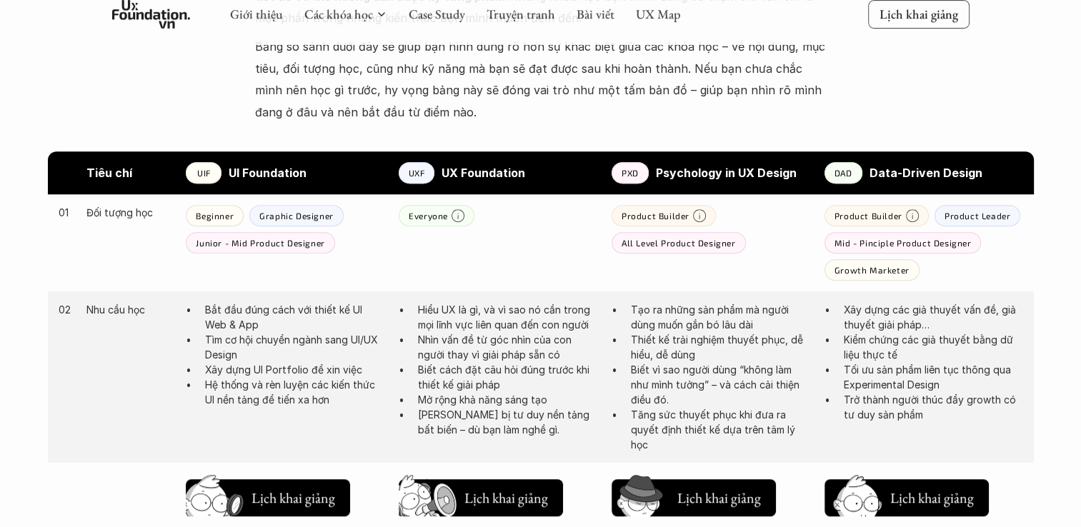
scroll to position [616, 0]
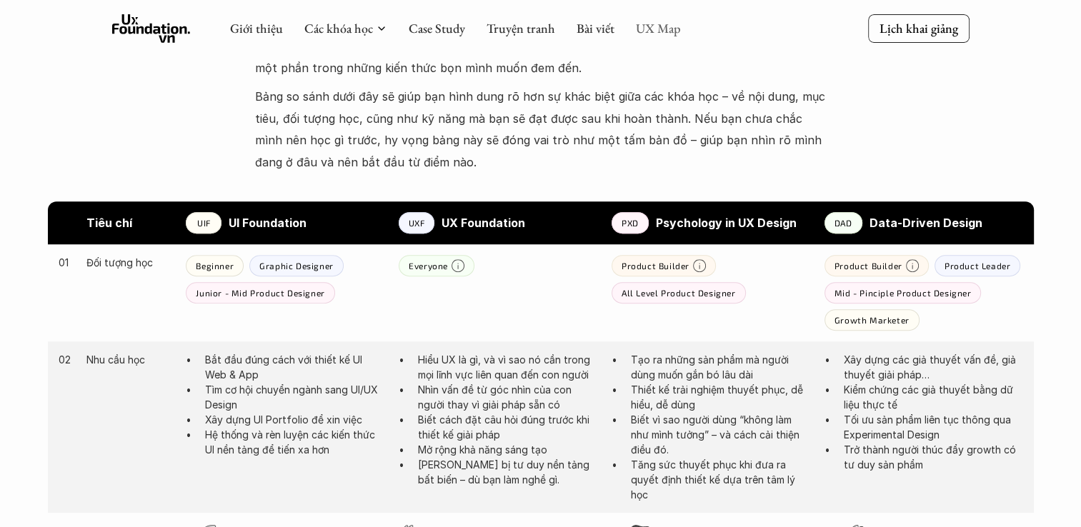
click at [657, 30] on link "UX Map" at bounding box center [658, 28] width 45 height 16
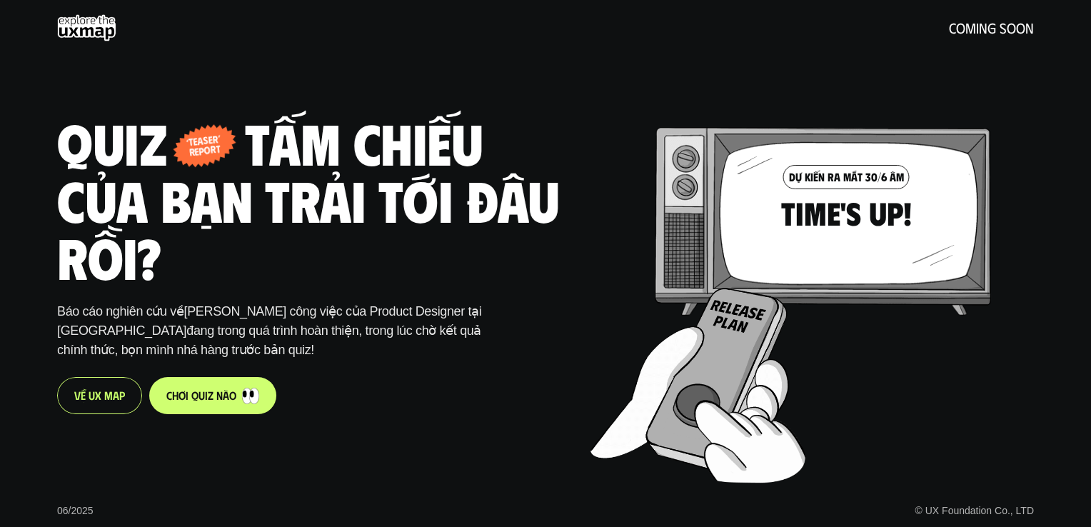
click at [203, 384] on link "c h ơ i q u i z n à o" at bounding box center [212, 395] width 127 height 37
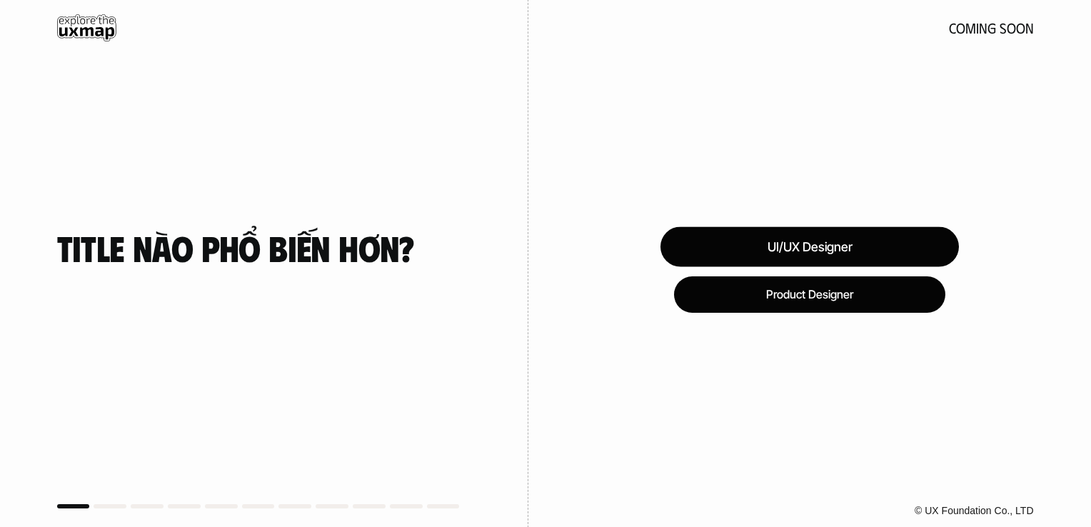
click at [752, 244] on div "UI/UX Designer" at bounding box center [810, 246] width 299 height 40
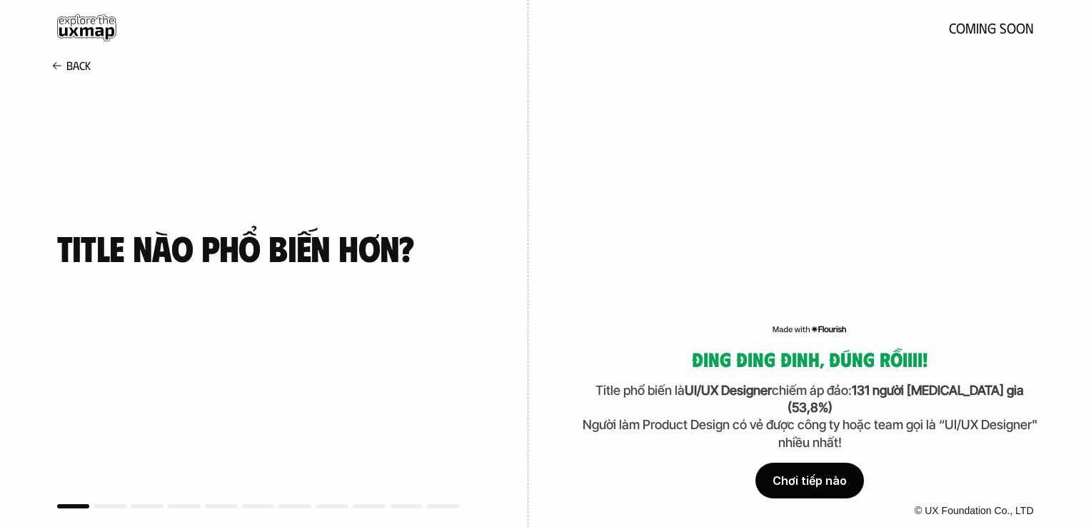
click at [791, 487] on div "Chơi tiếp nào" at bounding box center [810, 481] width 109 height 36
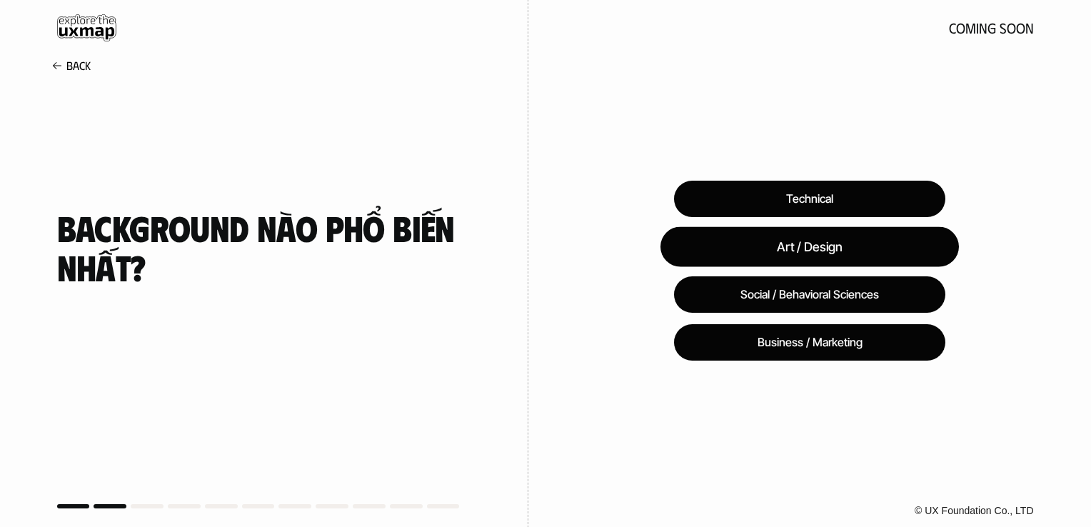
click at [793, 250] on div "Art / Design" at bounding box center [810, 246] width 299 height 40
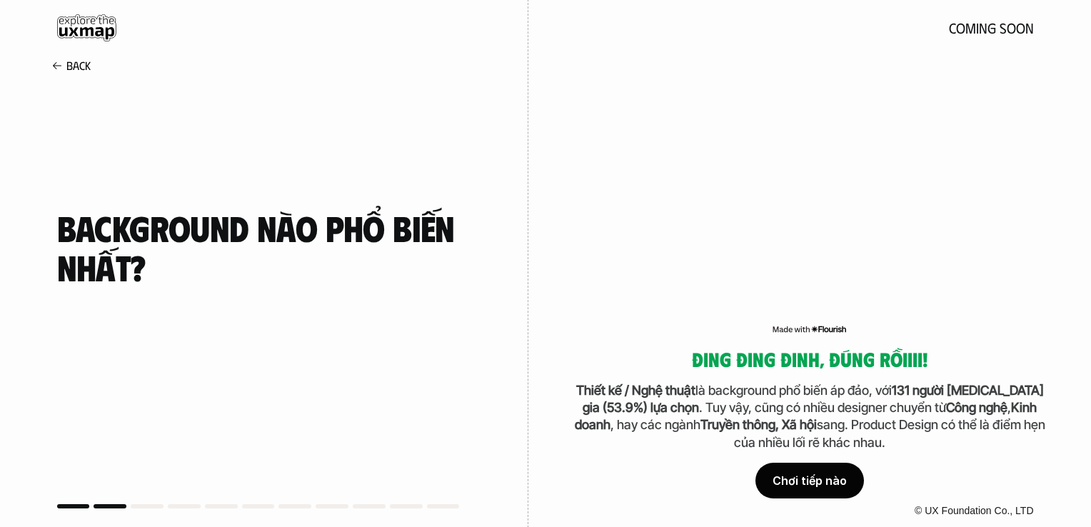
click at [799, 479] on div "Chơi tiếp nào" at bounding box center [810, 481] width 109 height 36
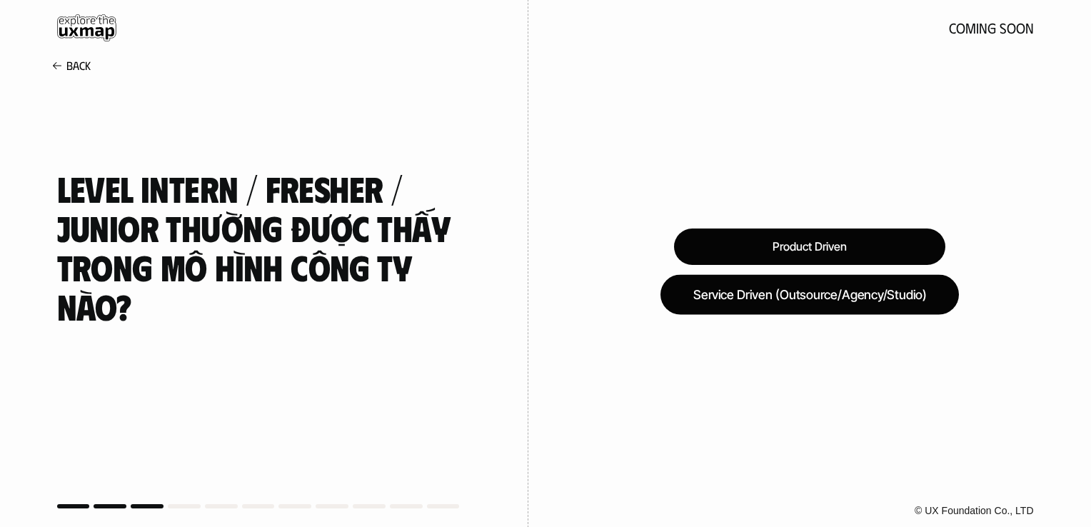
click at [707, 296] on div "Service Driven (Outsource/Agency/Studio)" at bounding box center [810, 294] width 299 height 40
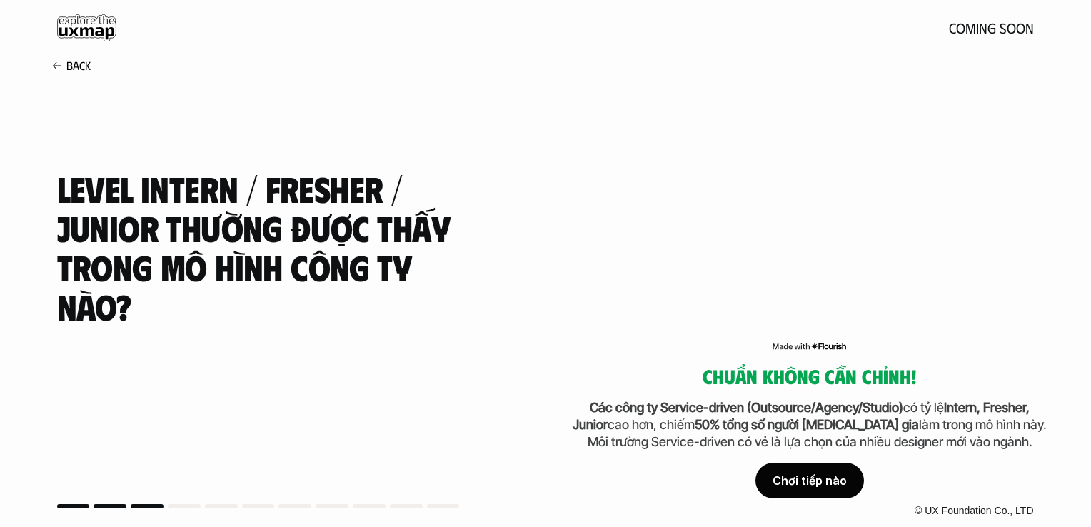
click at [796, 481] on div "Chơi tiếp nào" at bounding box center [810, 481] width 109 height 36
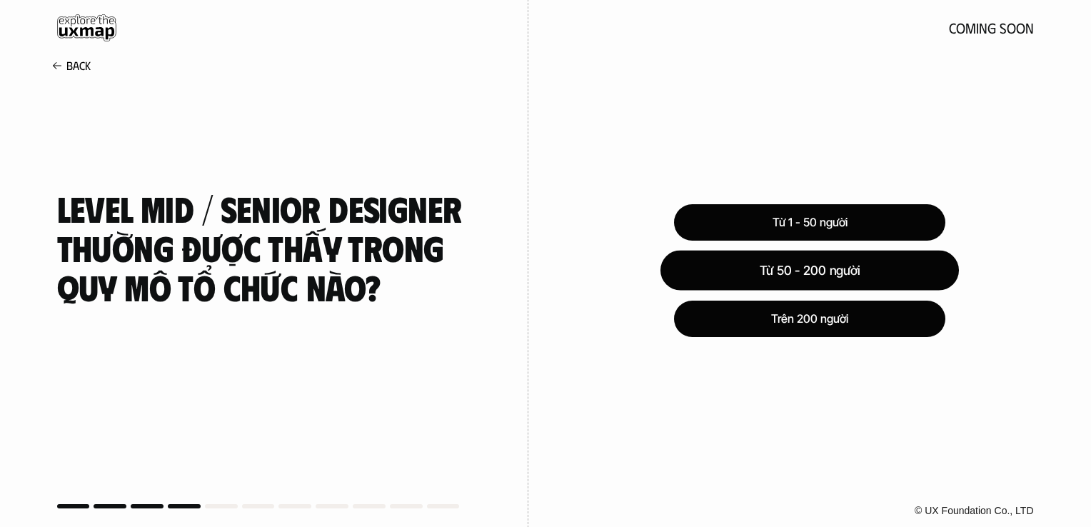
click at [785, 272] on div "Từ 50 - 200 người" at bounding box center [809, 271] width 299 height 40
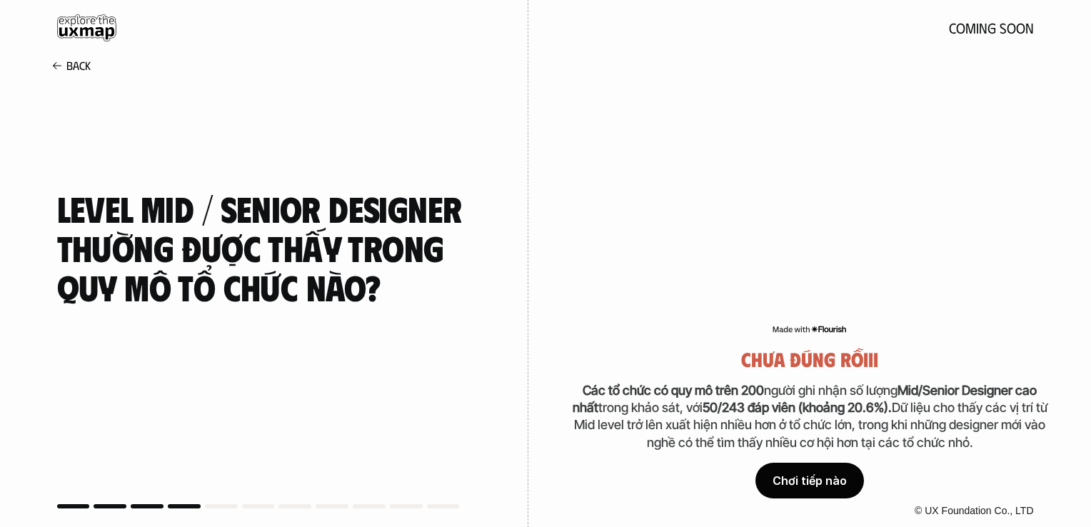
click at [820, 481] on div "Chơi tiếp nào" at bounding box center [810, 481] width 109 height 36
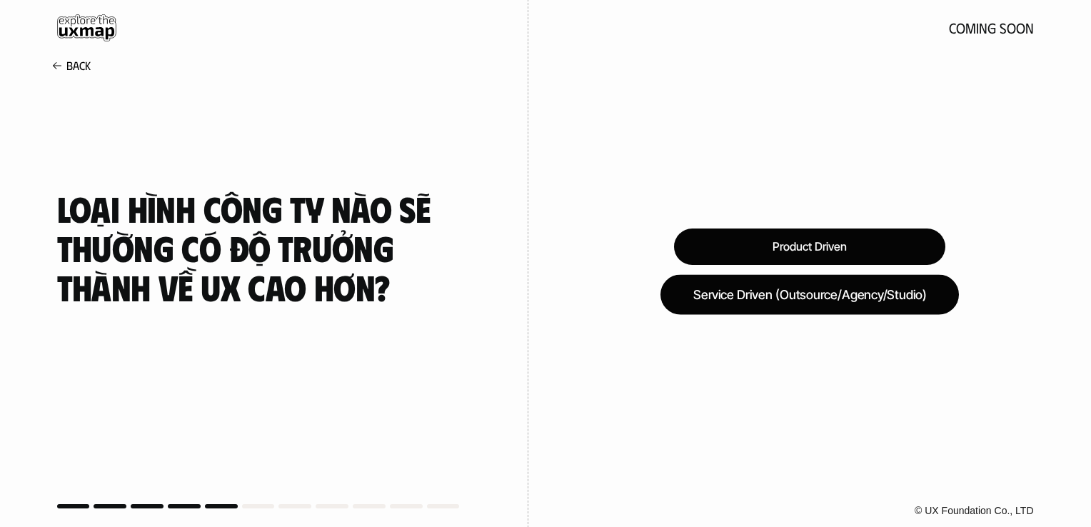
click at [783, 304] on div "Service Driven (Outsource/Agency/Studio)" at bounding box center [810, 294] width 299 height 40
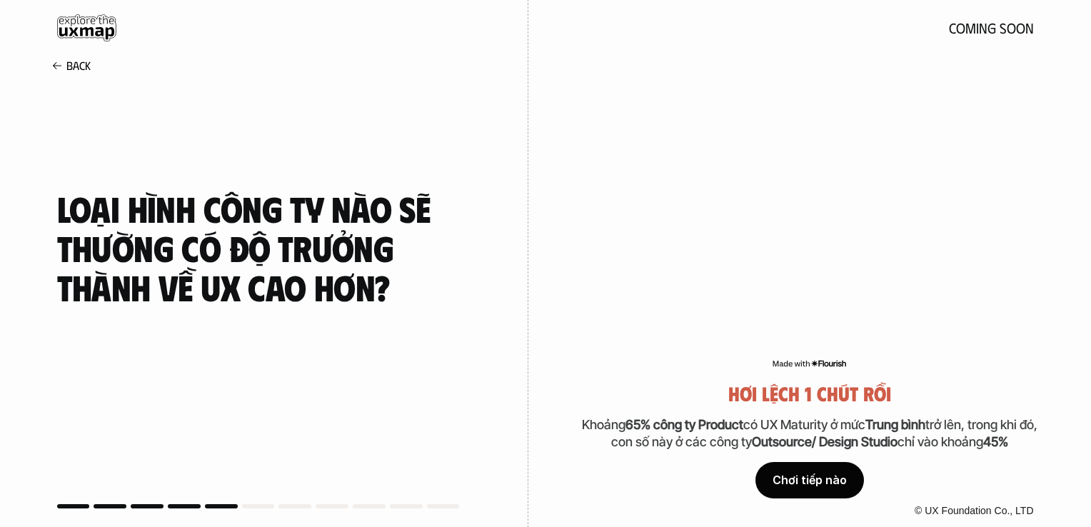
click at [796, 471] on div "Chơi tiếp nào" at bounding box center [810, 481] width 109 height 36
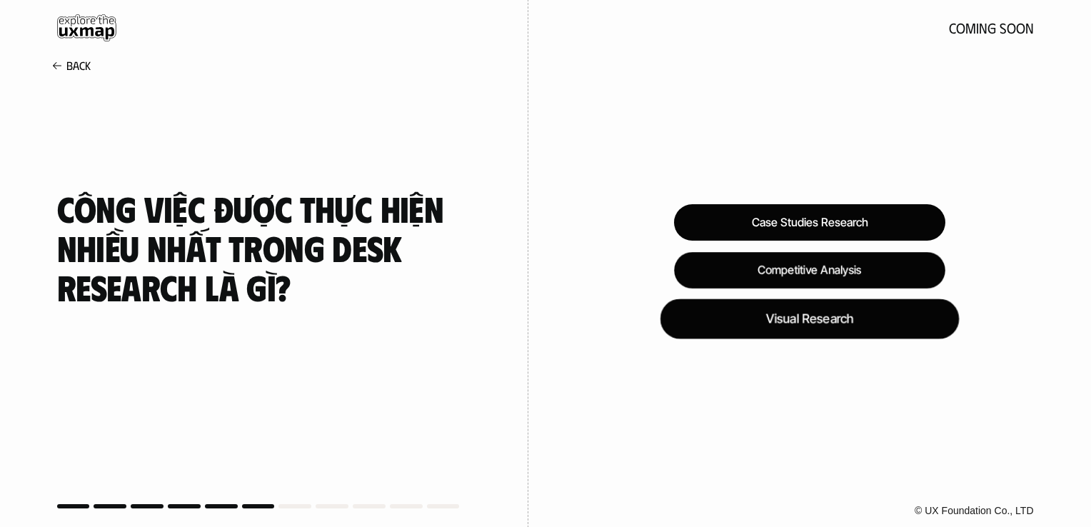
click at [768, 317] on div "Visual Research" at bounding box center [809, 319] width 299 height 40
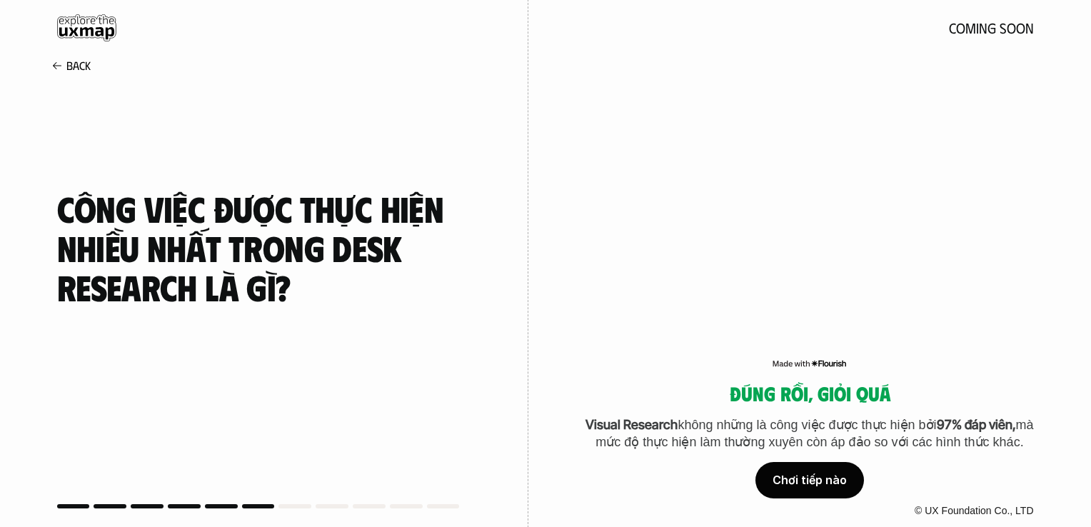
click at [803, 487] on div "Chơi tiếp nào" at bounding box center [810, 481] width 109 height 36
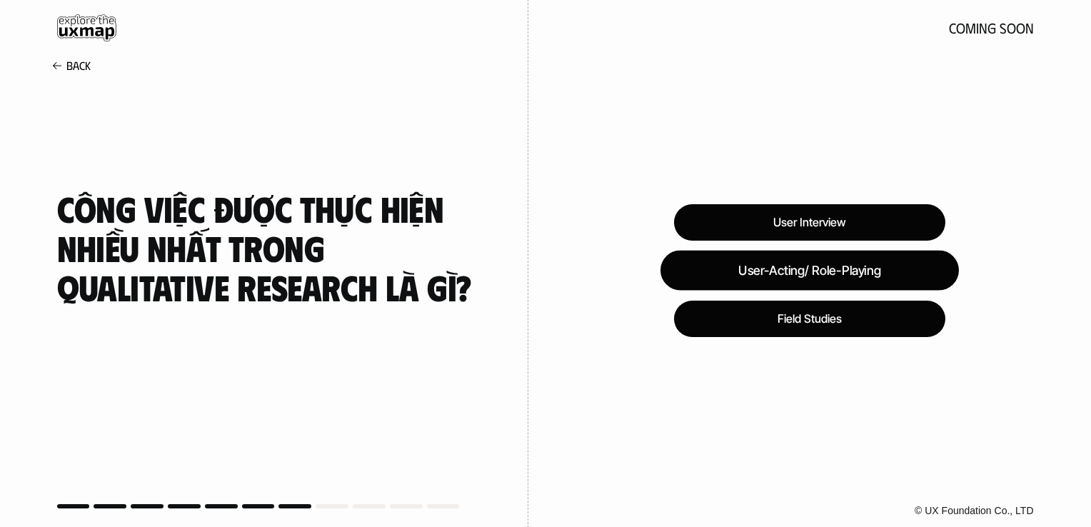
click at [814, 278] on div "User-Acting/ Role-Playing" at bounding box center [810, 271] width 299 height 40
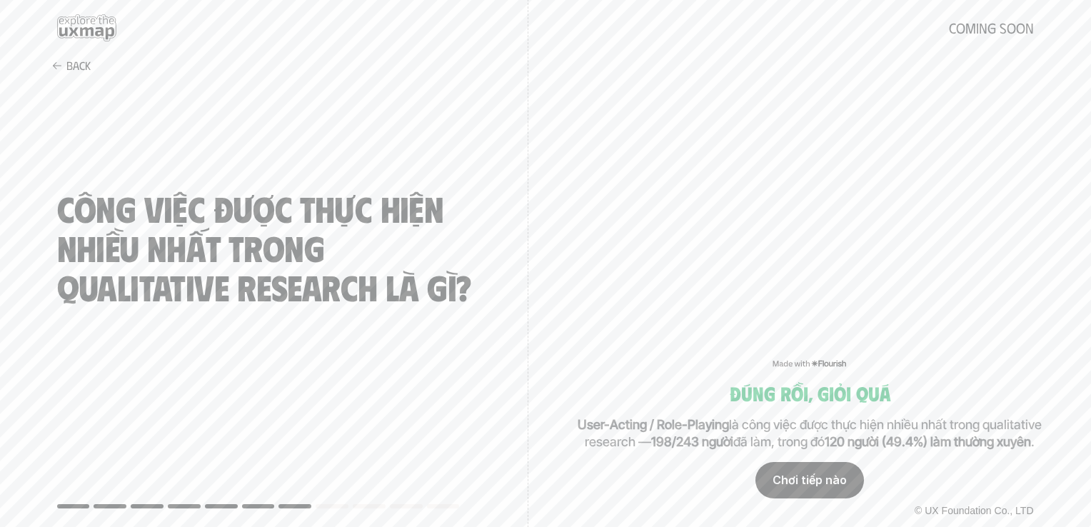
click at [808, 473] on div "Chơi tiếp nào" at bounding box center [810, 481] width 109 height 36
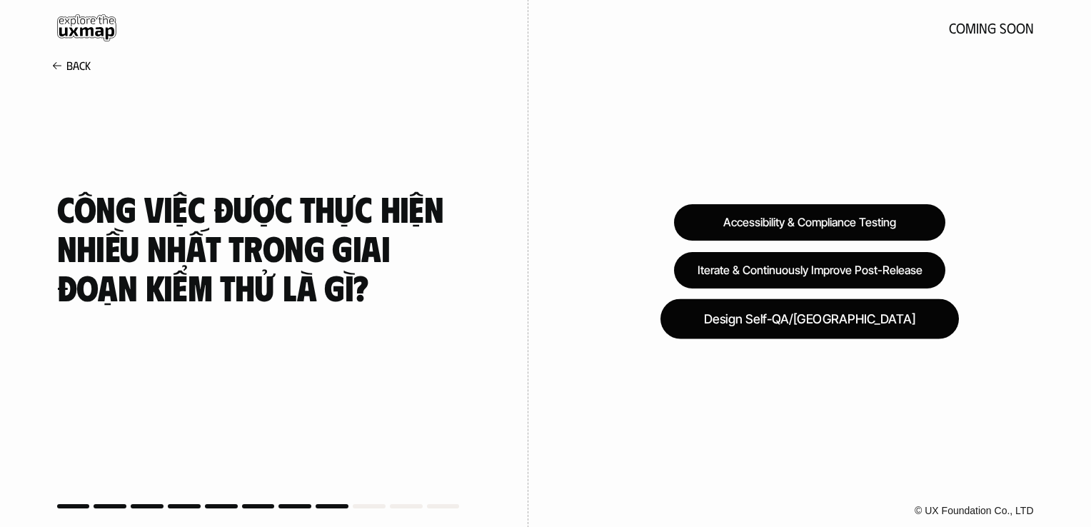
click at [797, 326] on div "Design Self-QA/QC" at bounding box center [810, 319] width 299 height 40
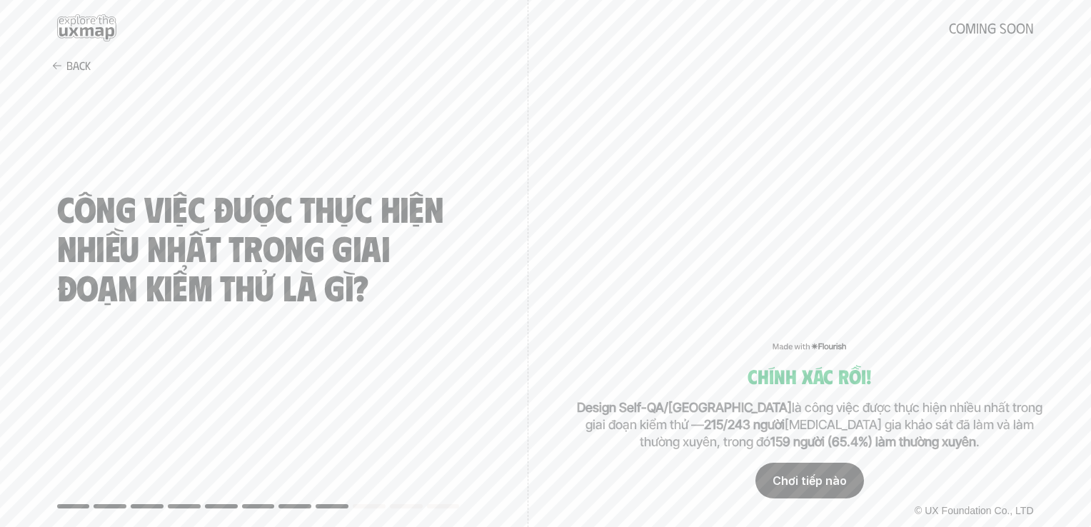
click at [816, 474] on div "Chơi tiếp nào" at bounding box center [810, 481] width 109 height 36
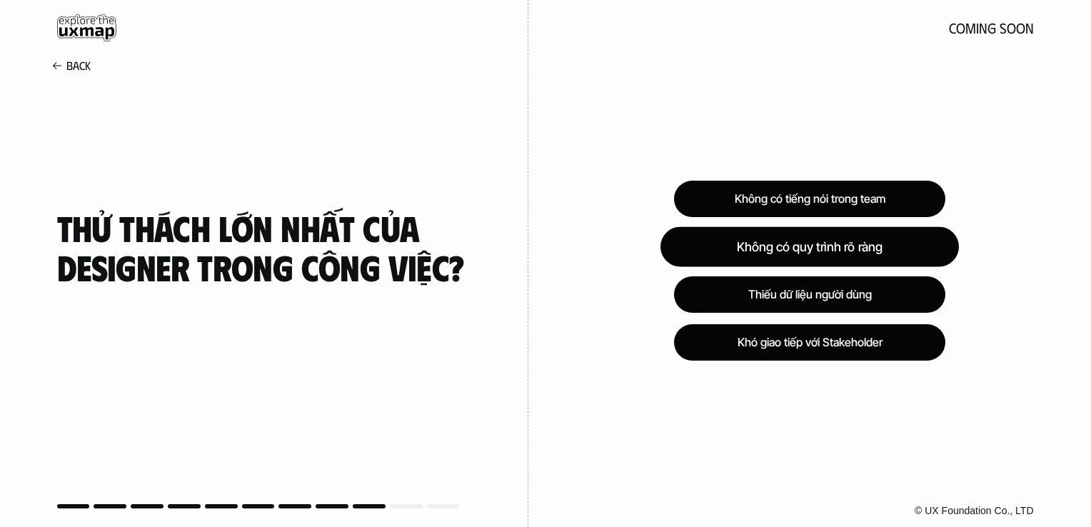
click at [796, 254] on div "Không có quy trình rõ ràng" at bounding box center [810, 246] width 299 height 40
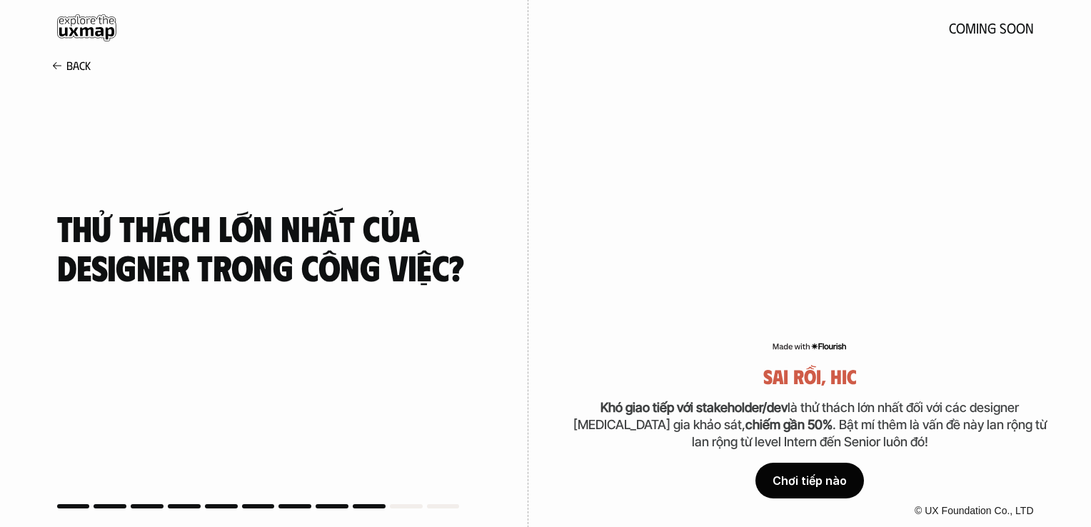
click at [826, 490] on div "Chơi tiếp nào" at bounding box center [810, 481] width 109 height 36
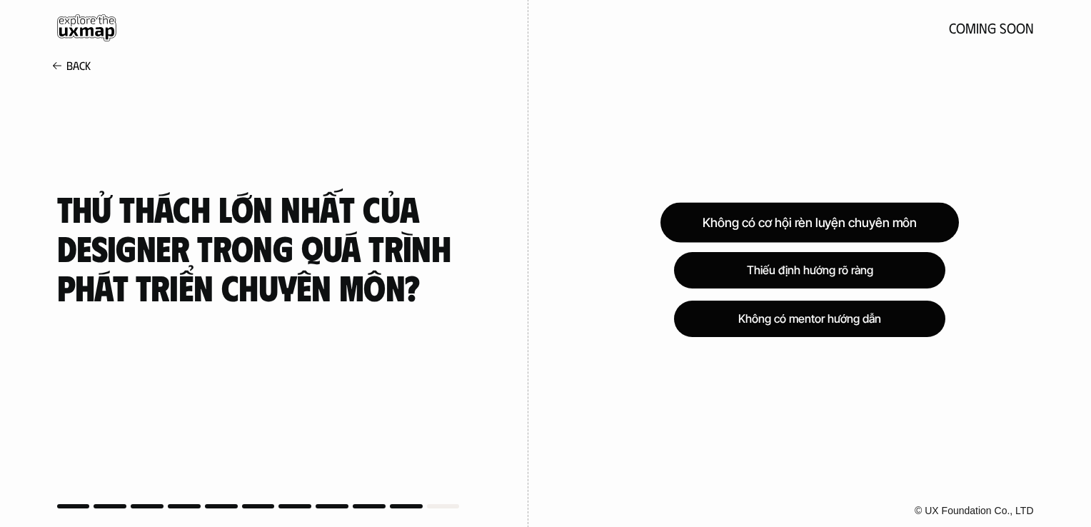
click at [811, 216] on div "Không có cơ hội rèn luyện chuyên môn" at bounding box center [810, 223] width 299 height 40
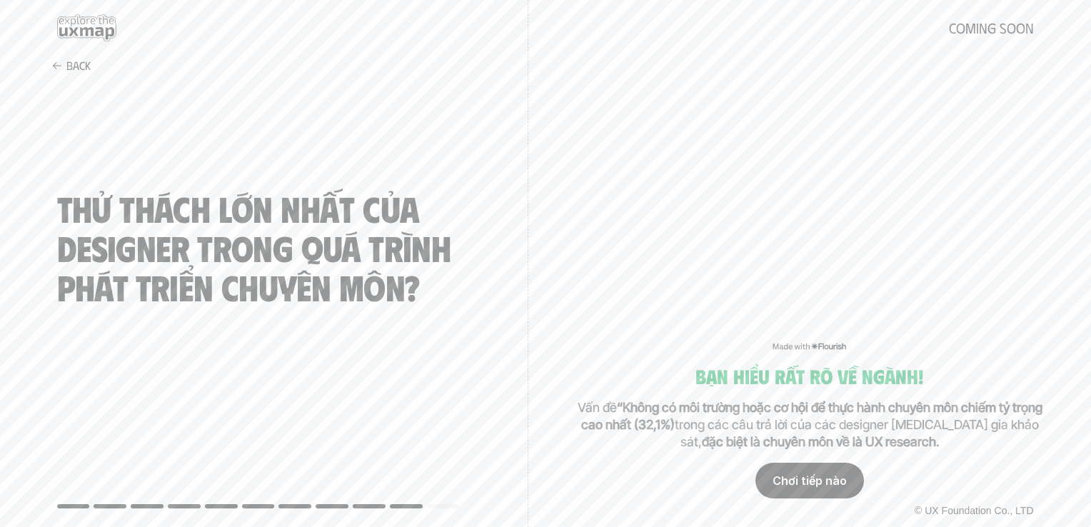
click at [823, 483] on div "Chơi tiếp nào" at bounding box center [810, 481] width 109 height 36
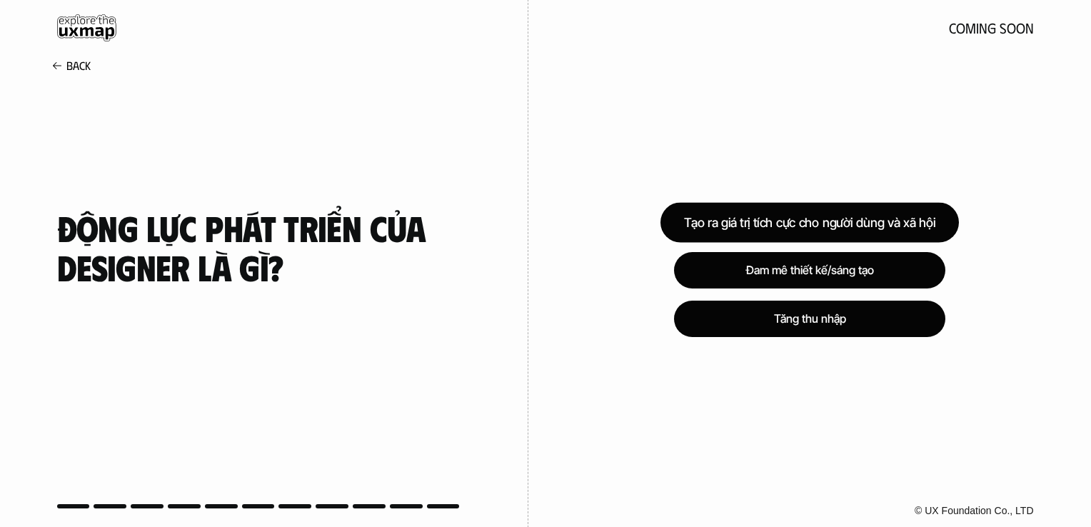
click at [808, 230] on div "Tạo ra giá trị tích cực cho người dùng và xã hội" at bounding box center [810, 223] width 299 height 40
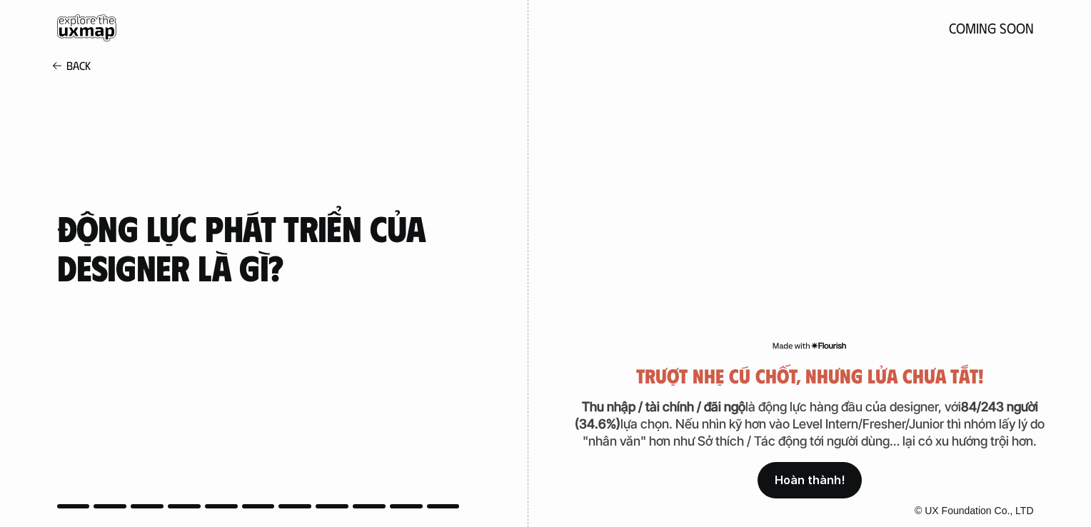
click at [810, 485] on p "Hoàn thành!" at bounding box center [810, 481] width 70 height 14
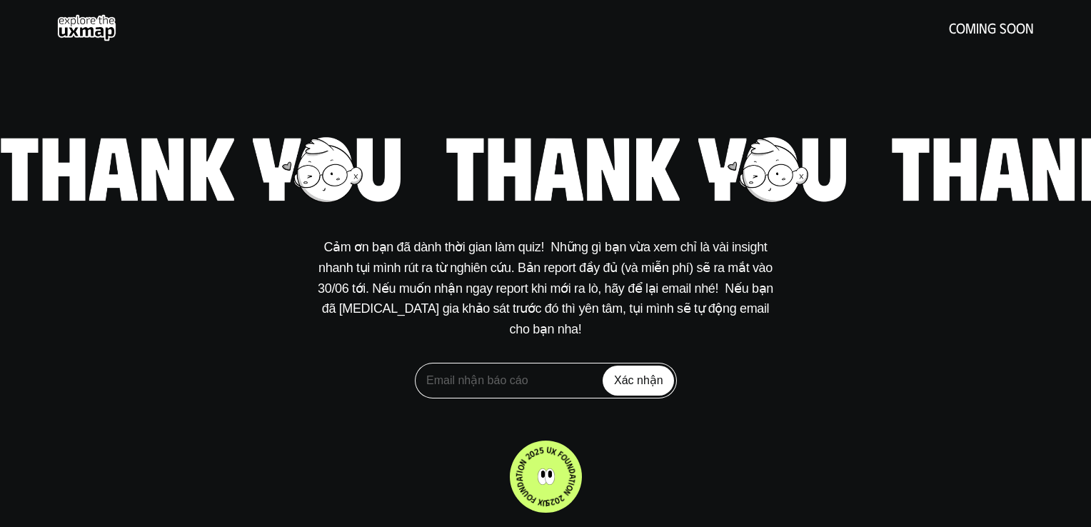
drag, startPoint x: 326, startPoint y: 84, endPoint x: 318, endPoint y: 95, distance: 13.3
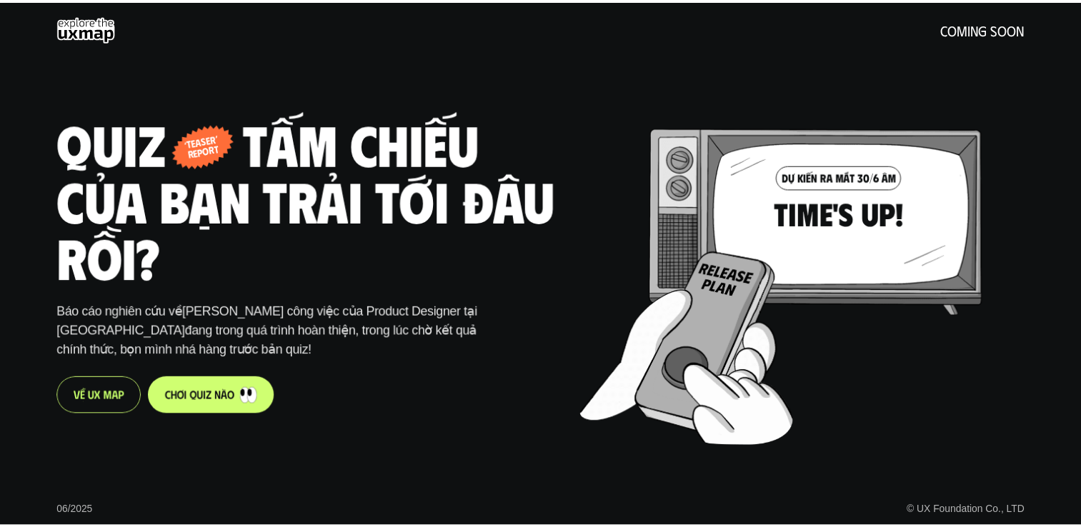
scroll to position [758, 0]
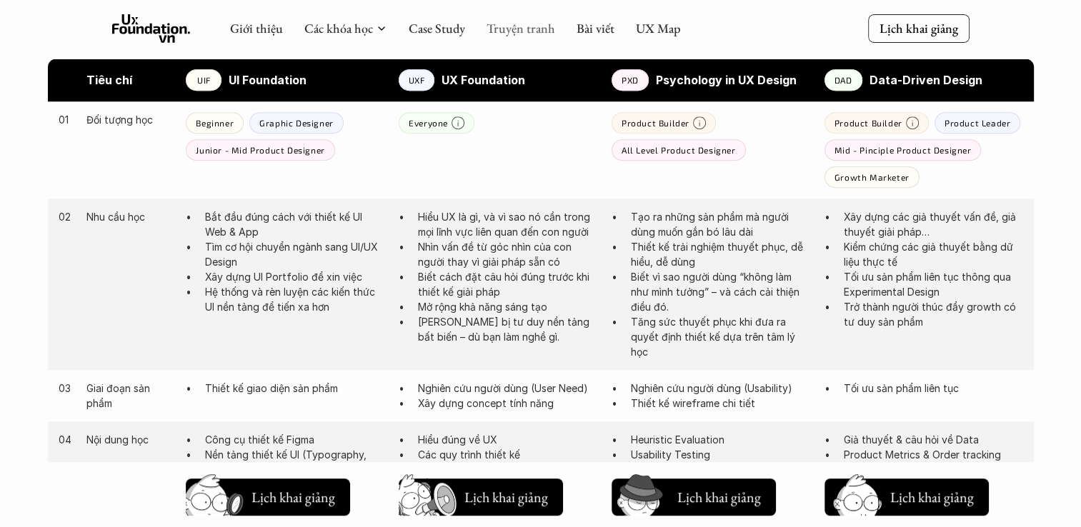
click at [536, 24] on link "Truyện tranh" at bounding box center [520, 28] width 69 height 16
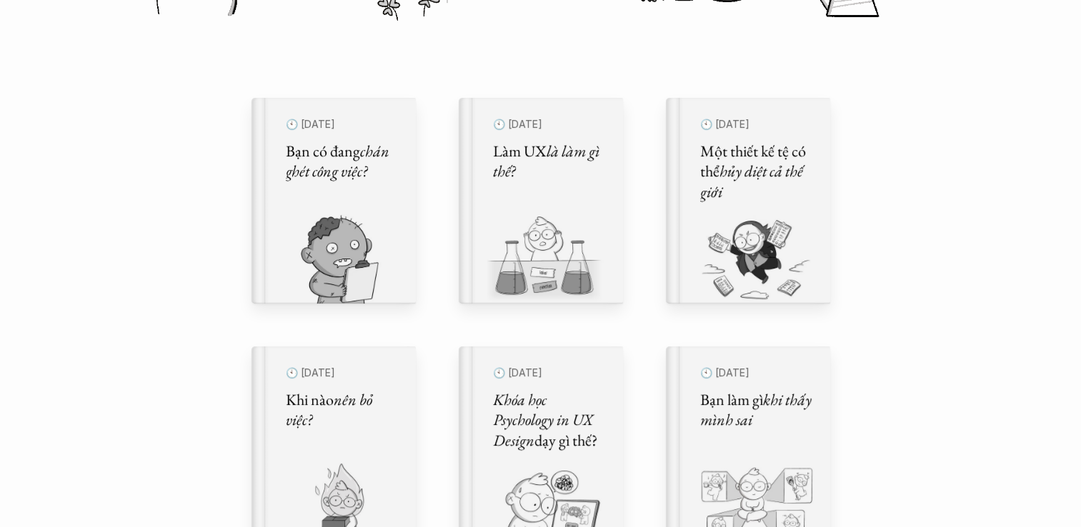
scroll to position [429, 0]
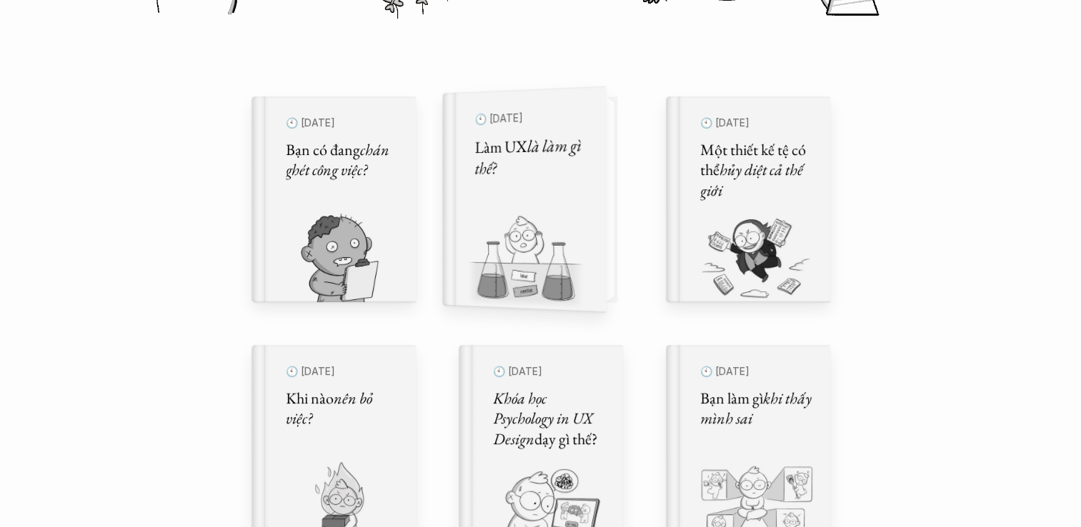
click at [601, 216] on div "🕙 27 thg 6, 2024 Làm UX là làm gì thế?" at bounding box center [531, 199] width 147 height 226
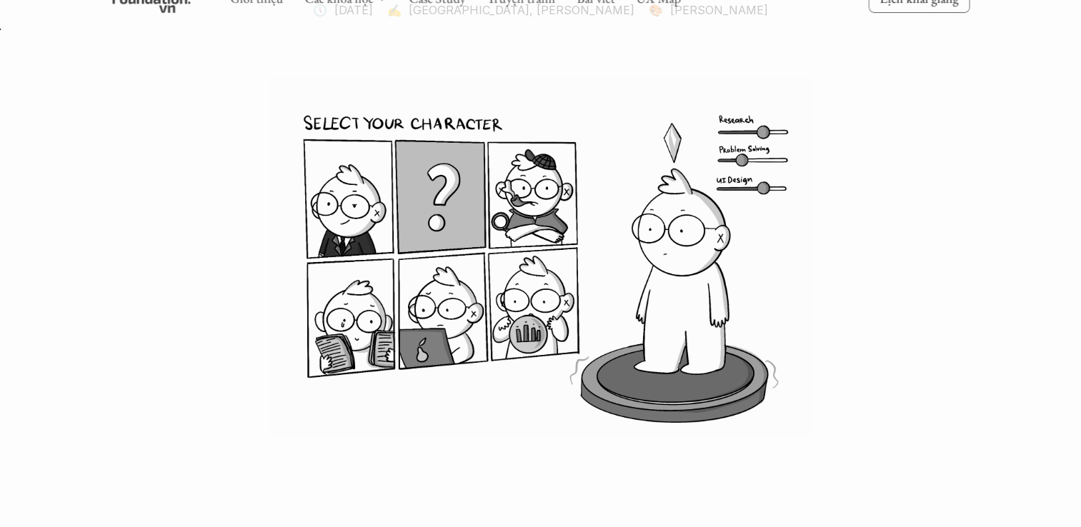
scroll to position [214, 0]
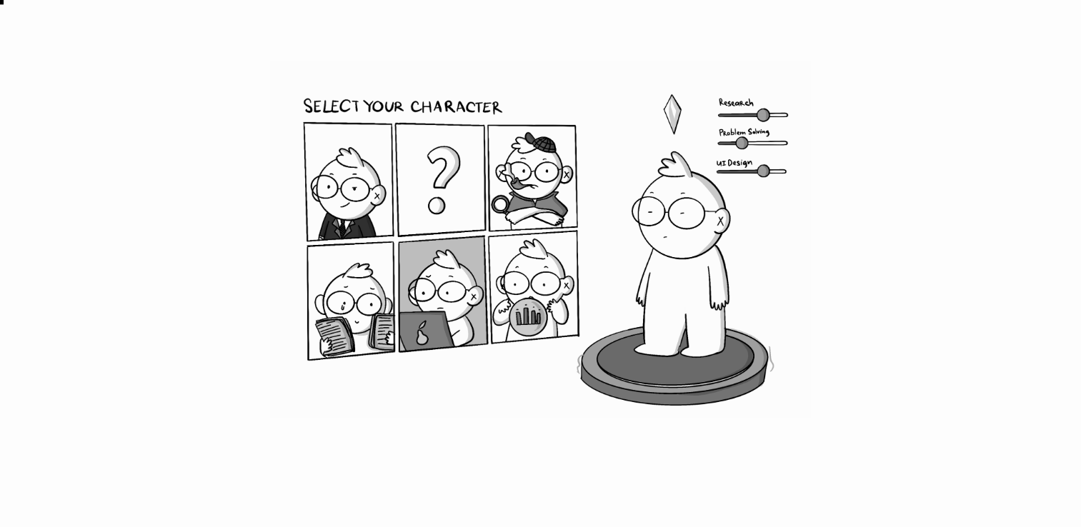
click at [344, 209] on img at bounding box center [540, 239] width 857 height 357
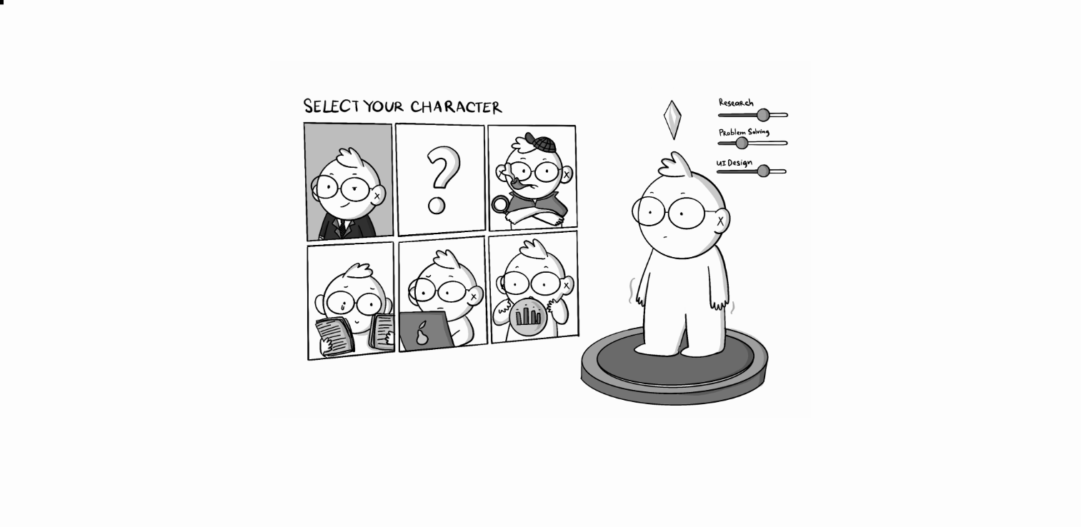
click at [774, 114] on img at bounding box center [540, 239] width 857 height 357
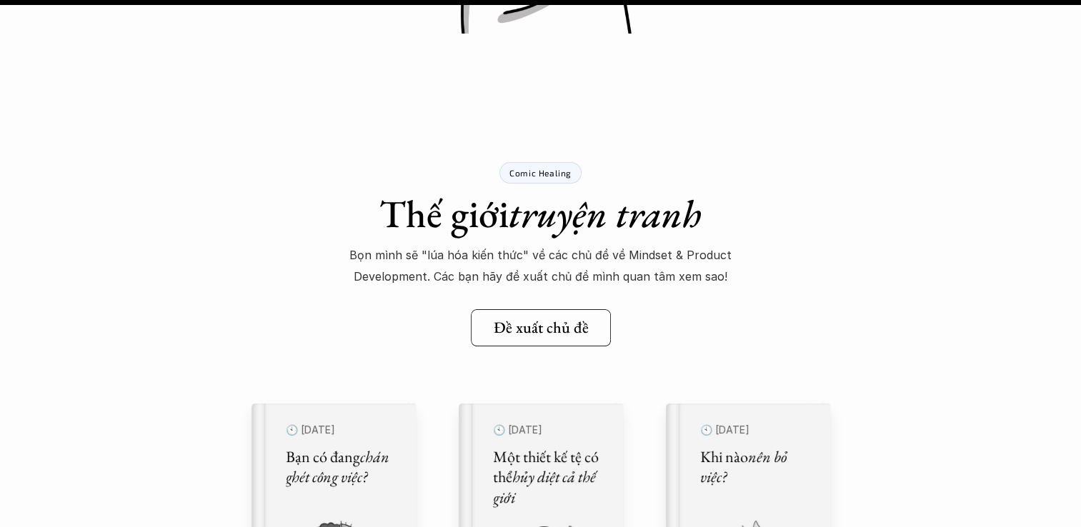
scroll to position [16484, 0]
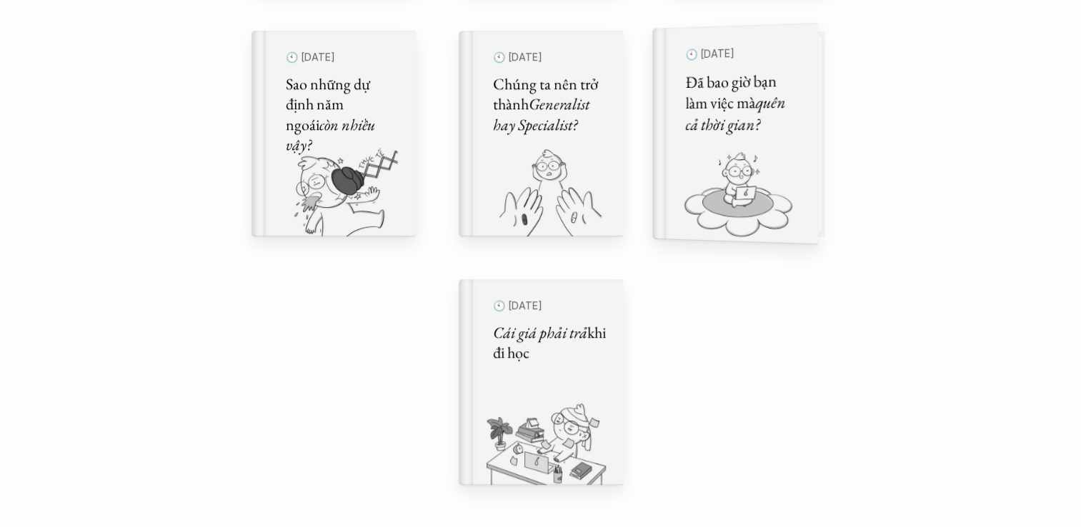
scroll to position [1000, 0]
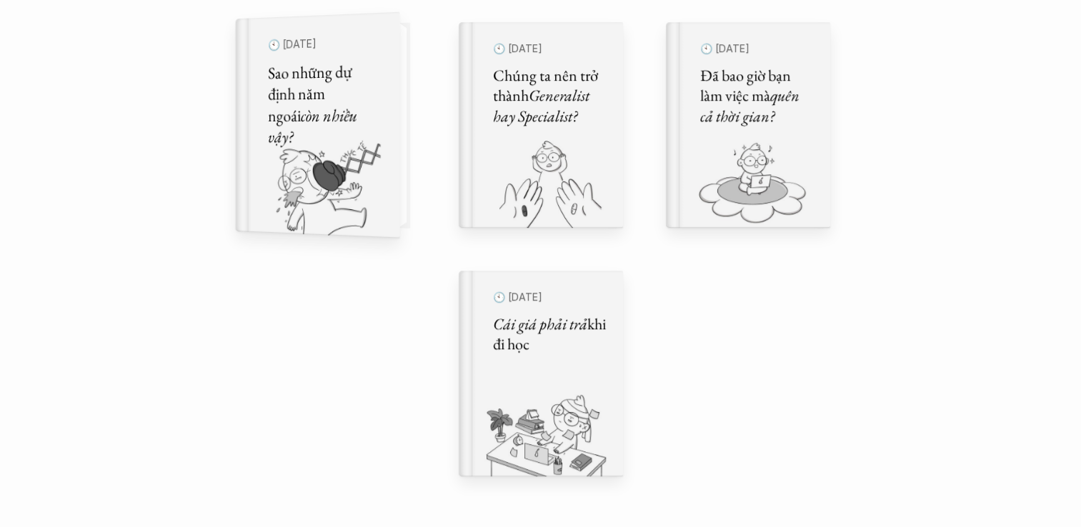
click at [371, 164] on img at bounding box center [308, 188] width 147 height 99
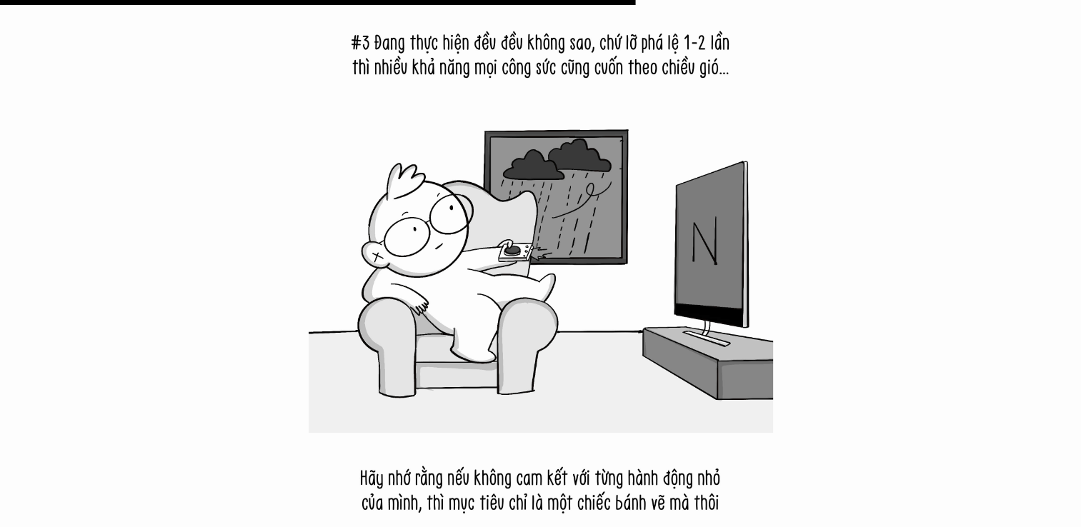
scroll to position [11499, 0]
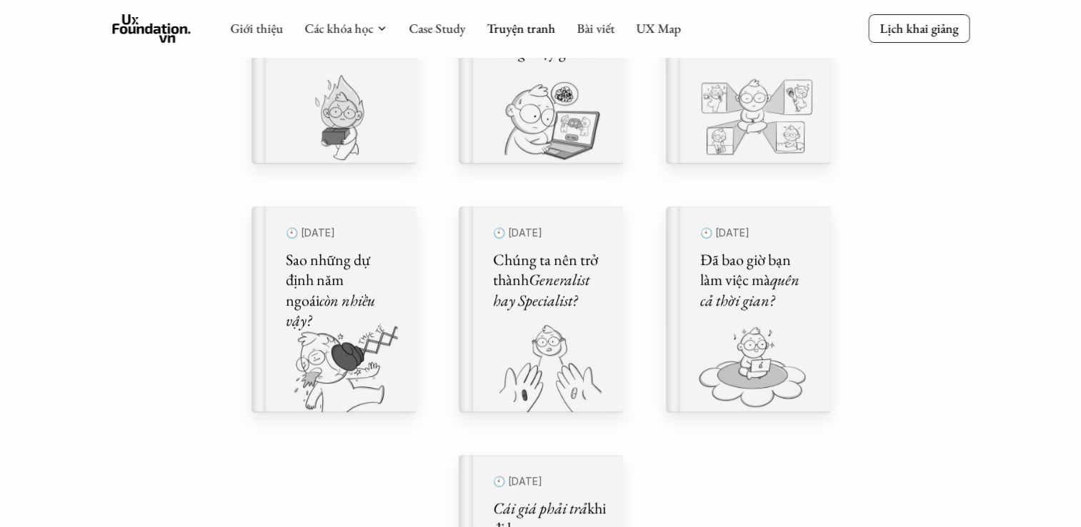
scroll to position [714, 0]
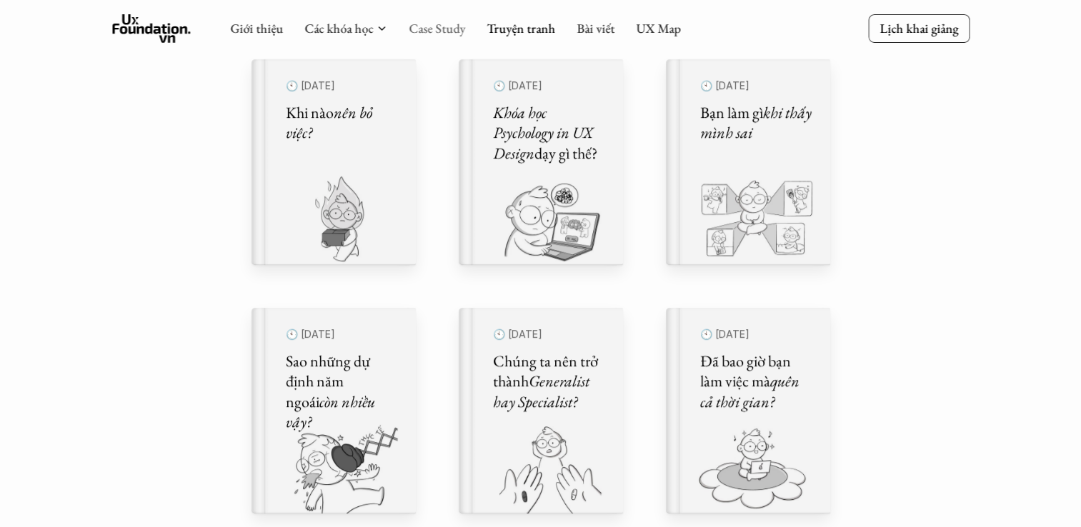
click at [420, 29] on link "Case Study" at bounding box center [437, 28] width 56 height 16
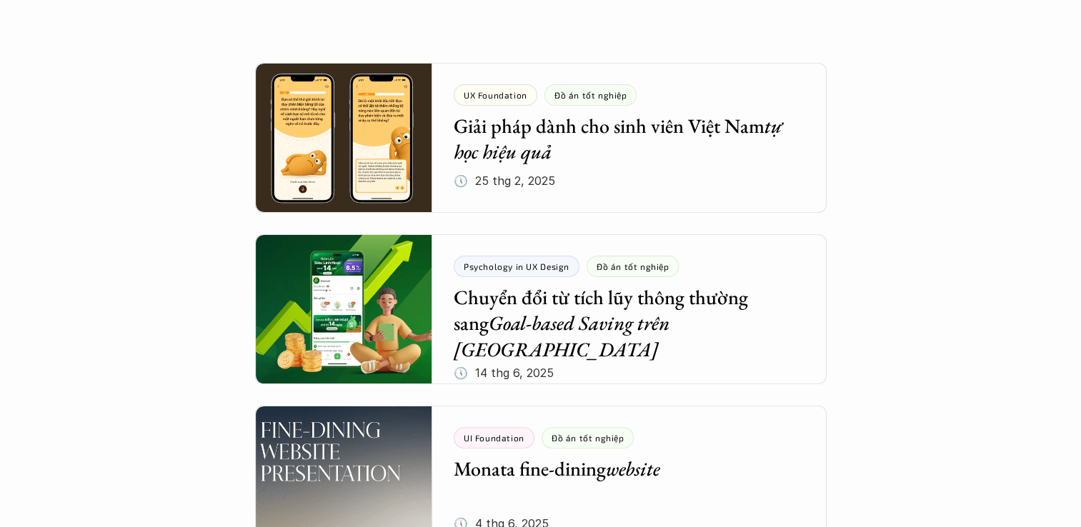
scroll to position [286, 0]
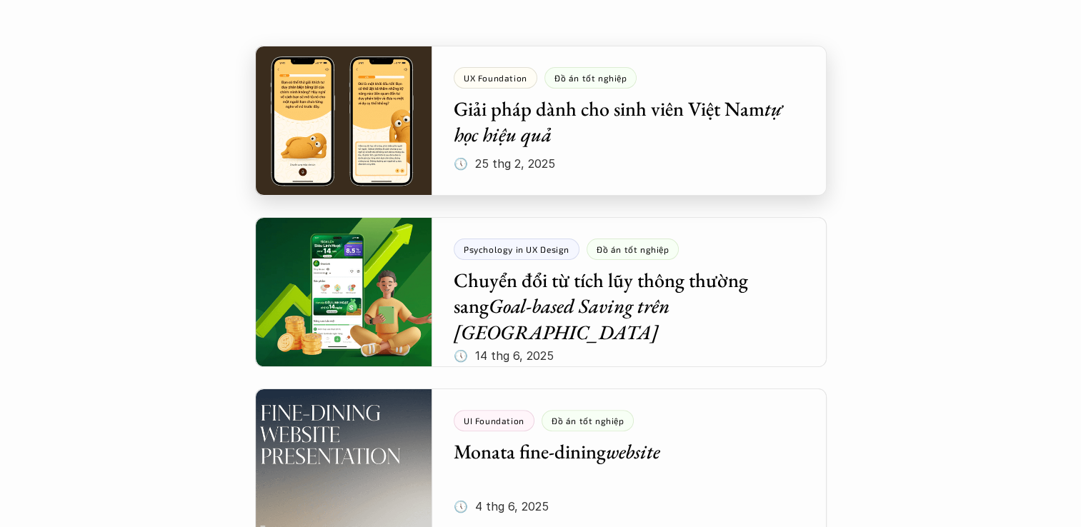
click at [536, 124] on div at bounding box center [540, 121] width 571 height 150
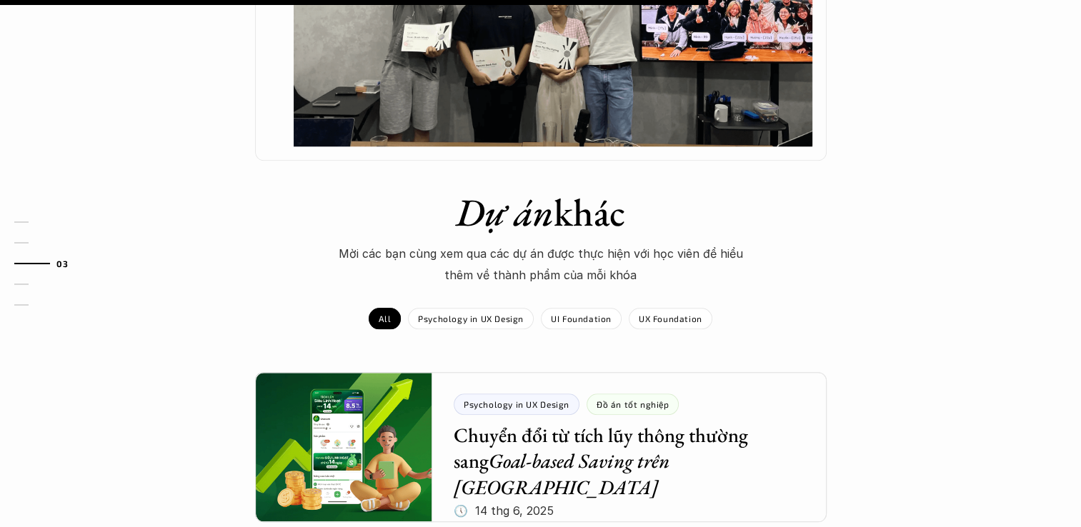
scroll to position [1500, 0]
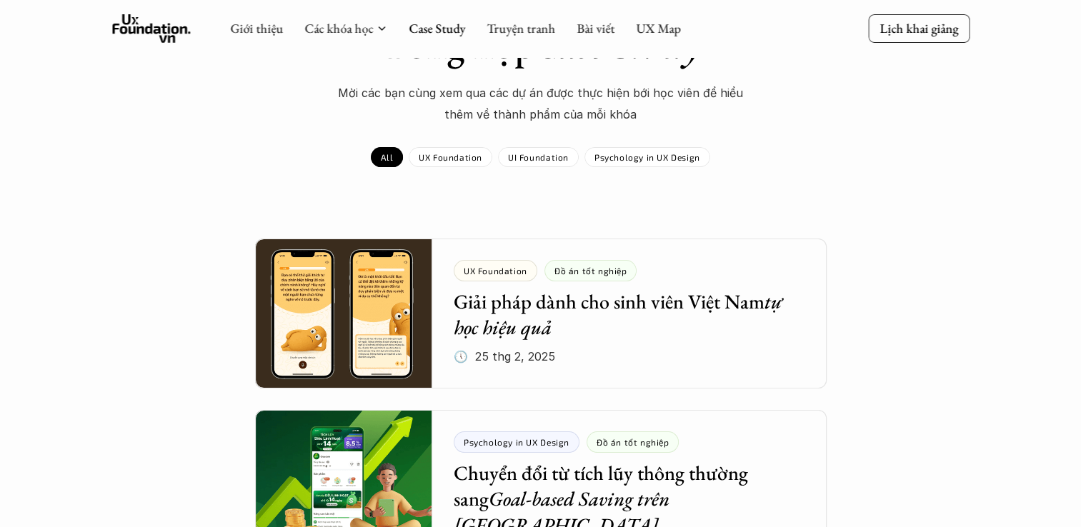
scroll to position [71, 0]
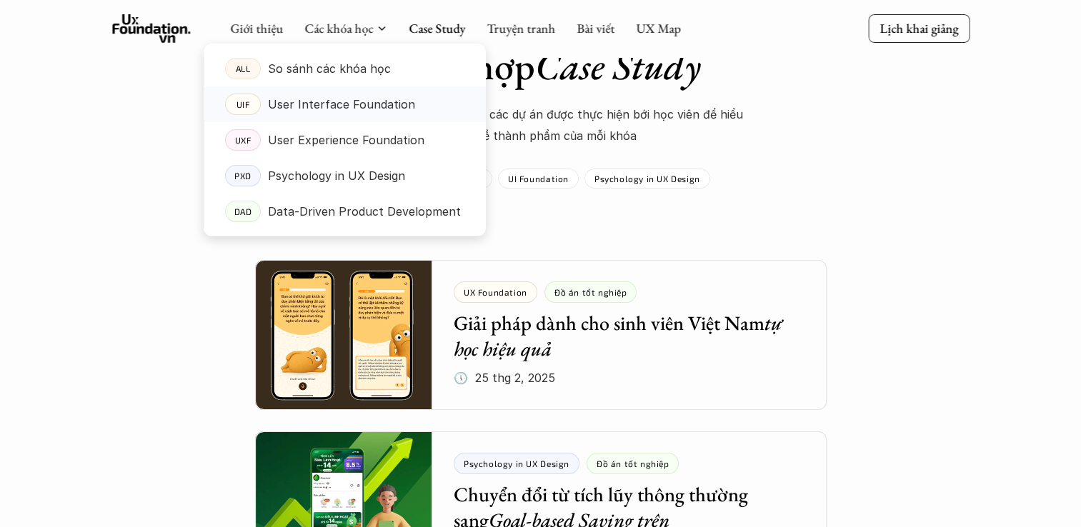
click at [357, 110] on p "User Interface Foundation" at bounding box center [341, 104] width 147 height 21
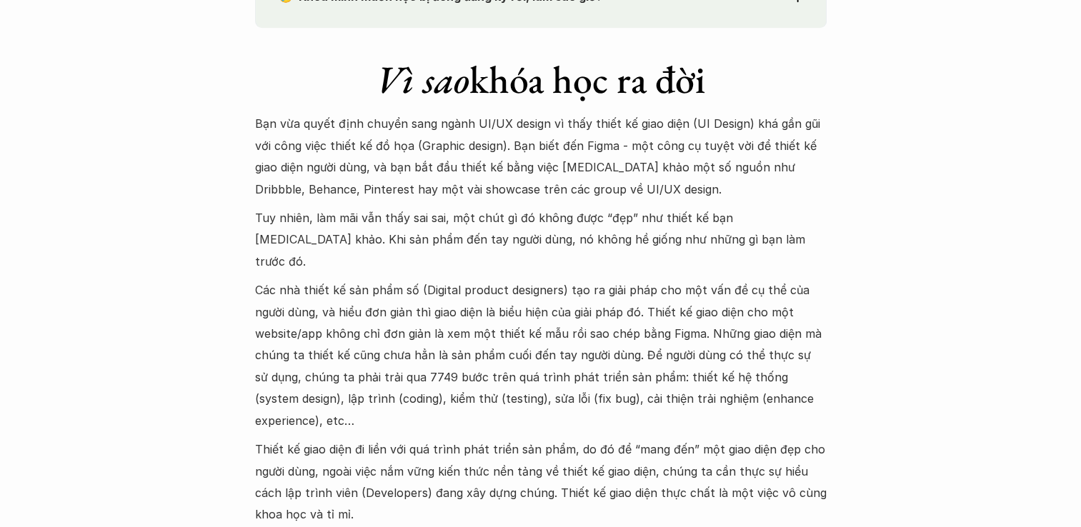
scroll to position [1357, 0]
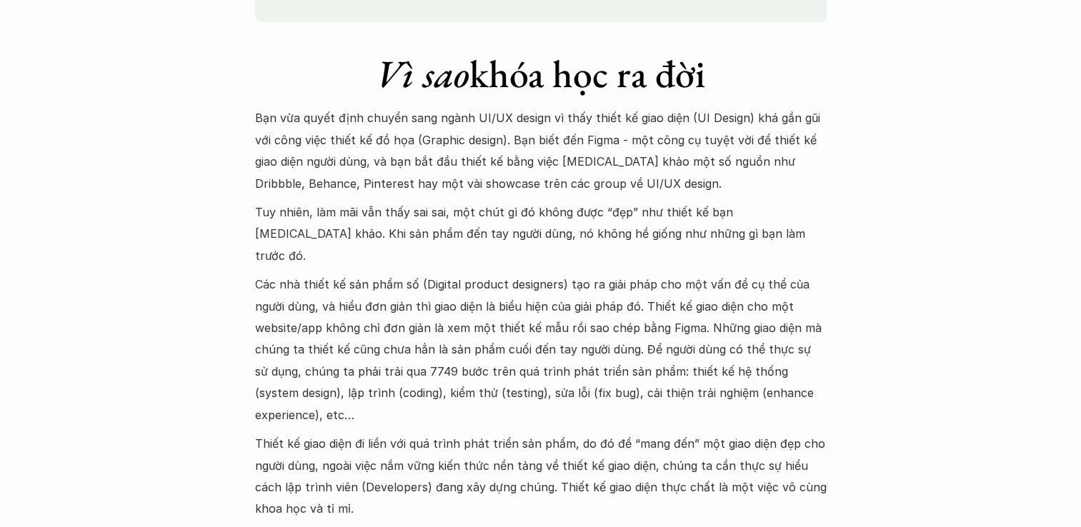
drag, startPoint x: 569, startPoint y: 215, endPoint x: 706, endPoint y: 252, distance: 142.1
click at [706, 252] on div "Bạn vừa quyết định chuyển sang ngành UI/UX design vì thấy thiết kế giao diện (U…" at bounding box center [540, 313] width 571 height 412
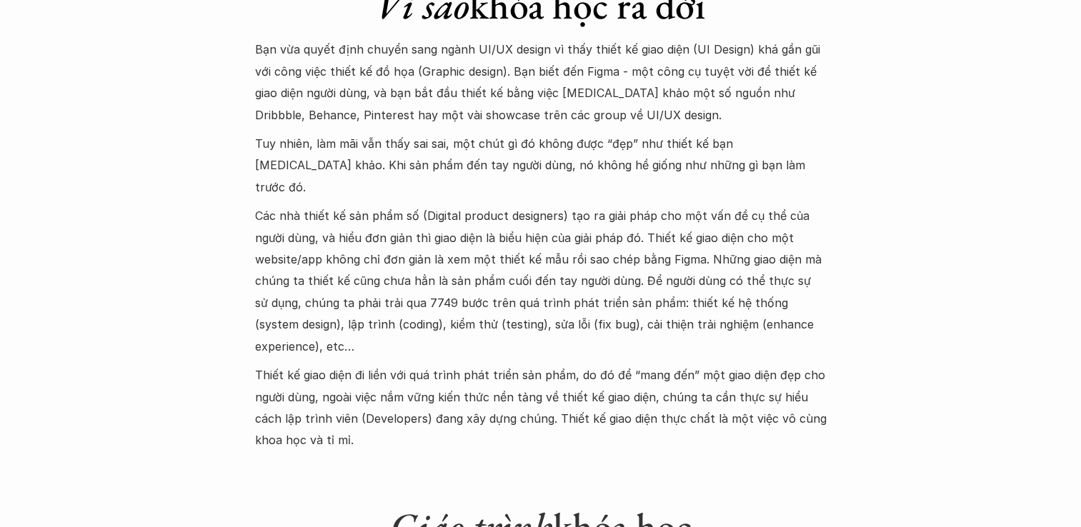
scroll to position [1428, 0]
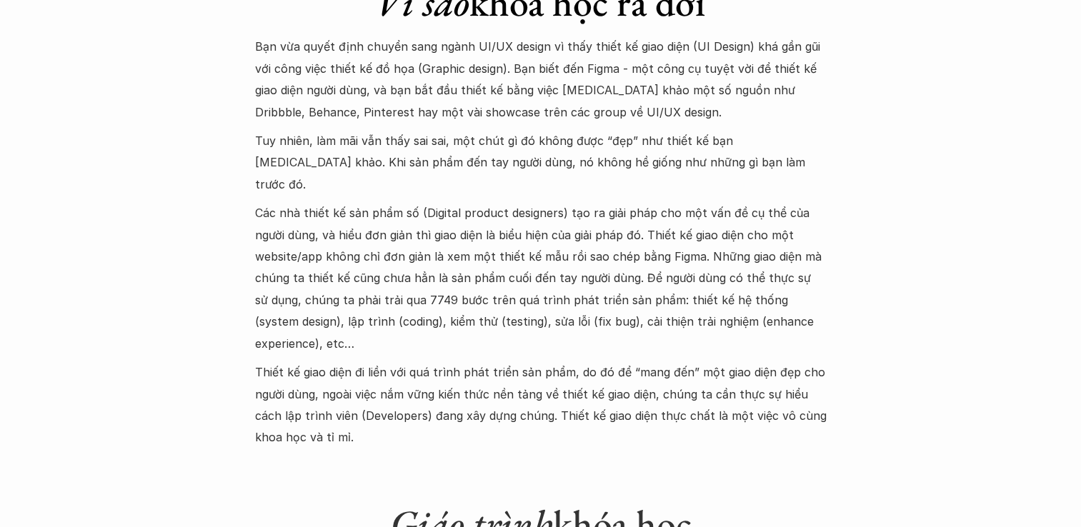
drag, startPoint x: 417, startPoint y: 222, endPoint x: 572, endPoint y: 293, distance: 170.4
click at [572, 293] on p "Các nhà thiết kế sản phẩm số (Digital product designers) tạo ra giải pháp cho m…" at bounding box center [540, 278] width 571 height 152
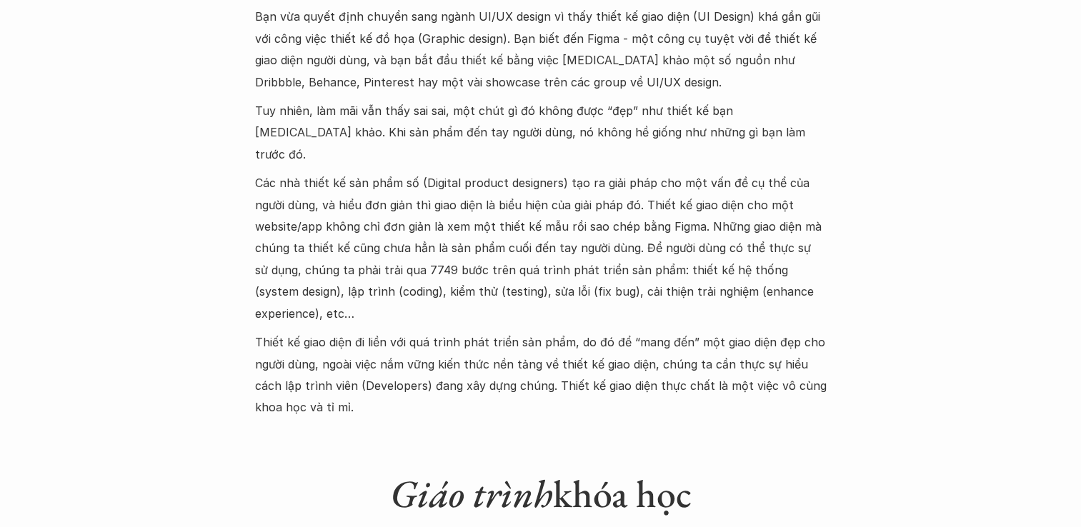
scroll to position [1571, 0]
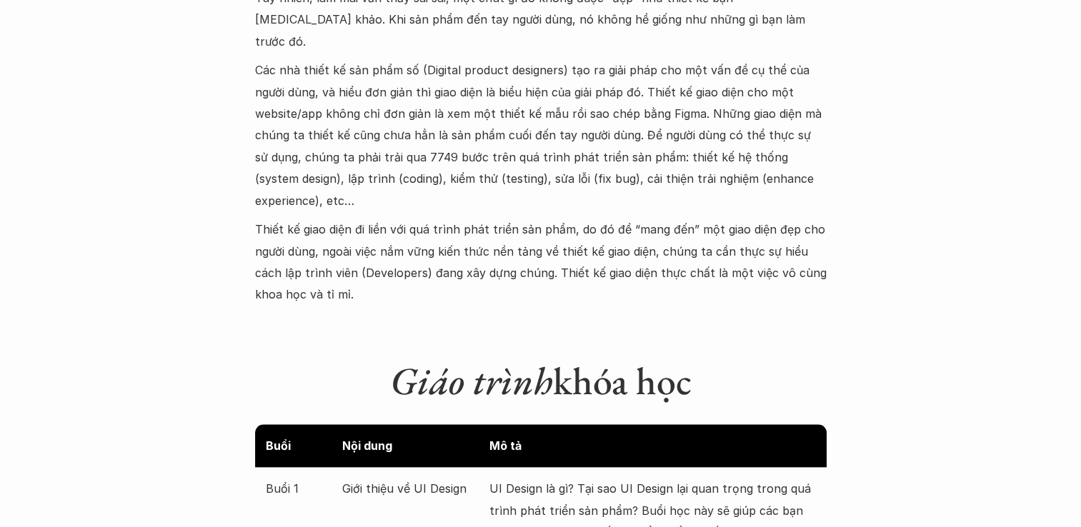
drag, startPoint x: 366, startPoint y: 199, endPoint x: 610, endPoint y: 231, distance: 245.8
click at [610, 231] on p "Thiết kế giao diện đi liền với quá trình phát triển sản phẩm, do đó để “mang đế…" at bounding box center [540, 262] width 571 height 87
drag, startPoint x: 610, startPoint y: 231, endPoint x: 773, endPoint y: 251, distance: 164.8
click at [773, 251] on p "Thiết kế giao diện đi liền với quá trình phát triển sản phẩm, do đó để “mang đế…" at bounding box center [540, 262] width 571 height 87
drag, startPoint x: 715, startPoint y: 236, endPoint x: 717, endPoint y: 255, distance: 19.4
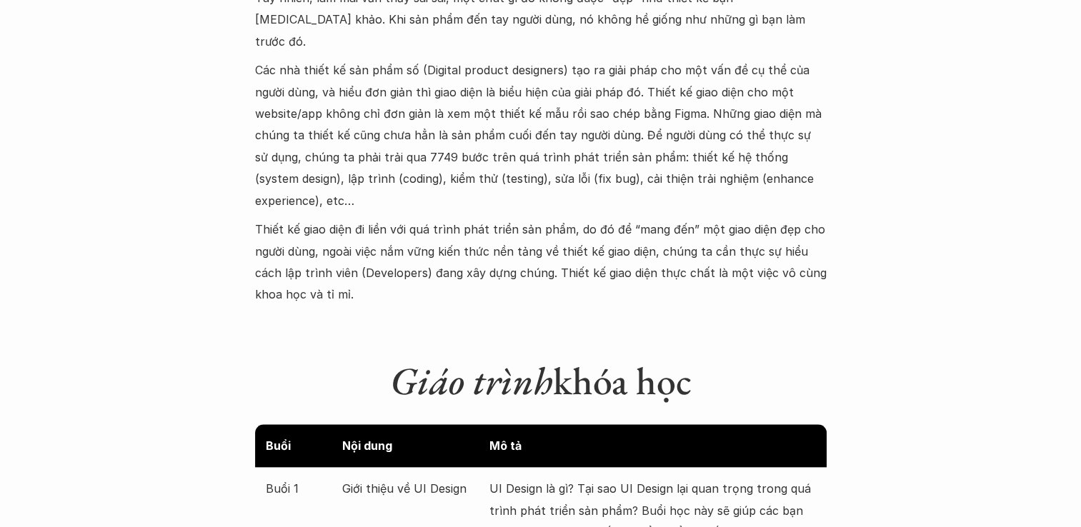
click at [717, 255] on p "Thiết kế giao diện đi liền với quá trình phát triển sản phẩm, do đó để “mang đế…" at bounding box center [540, 262] width 571 height 87
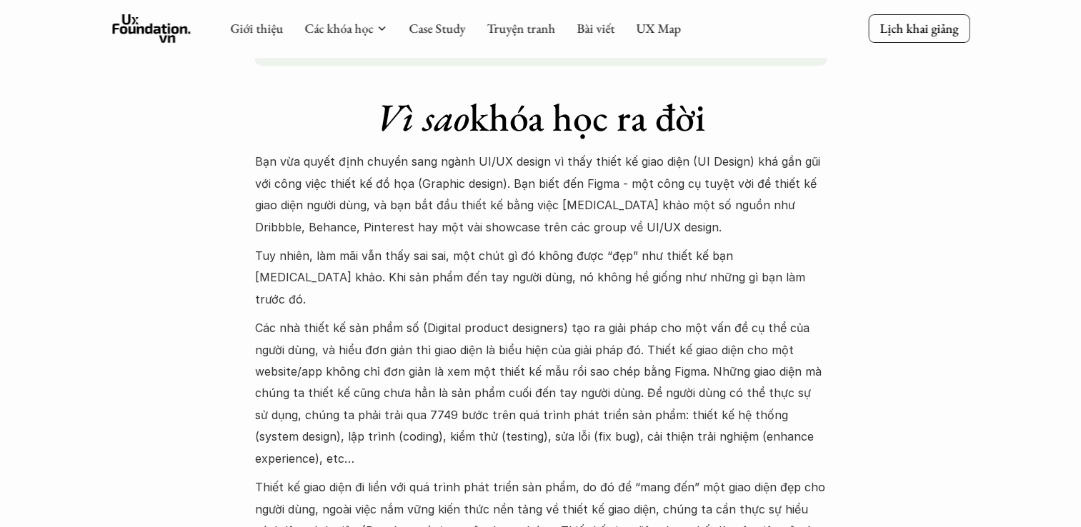
scroll to position [1286, 0]
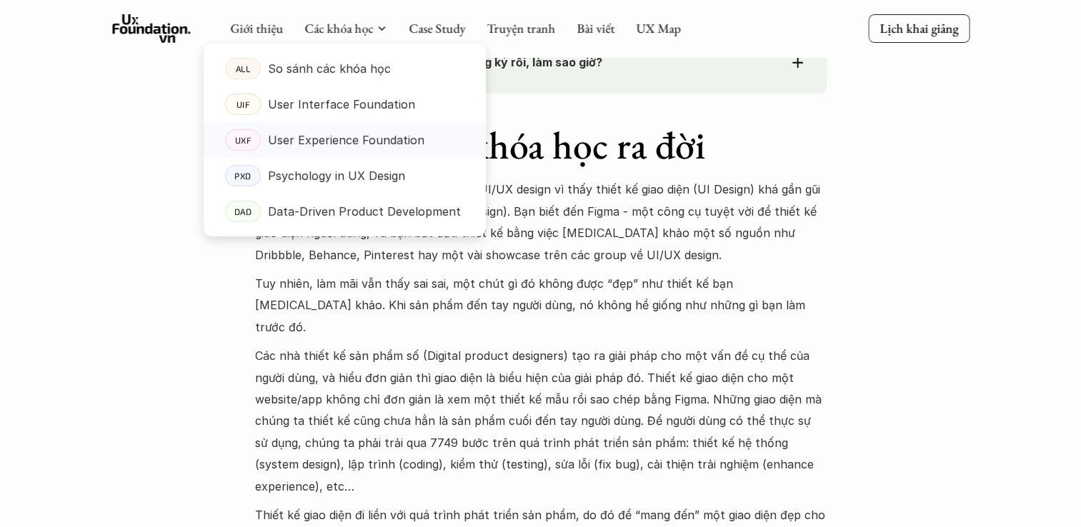
click at [400, 136] on p "User Experience Foundation" at bounding box center [346, 139] width 156 height 21
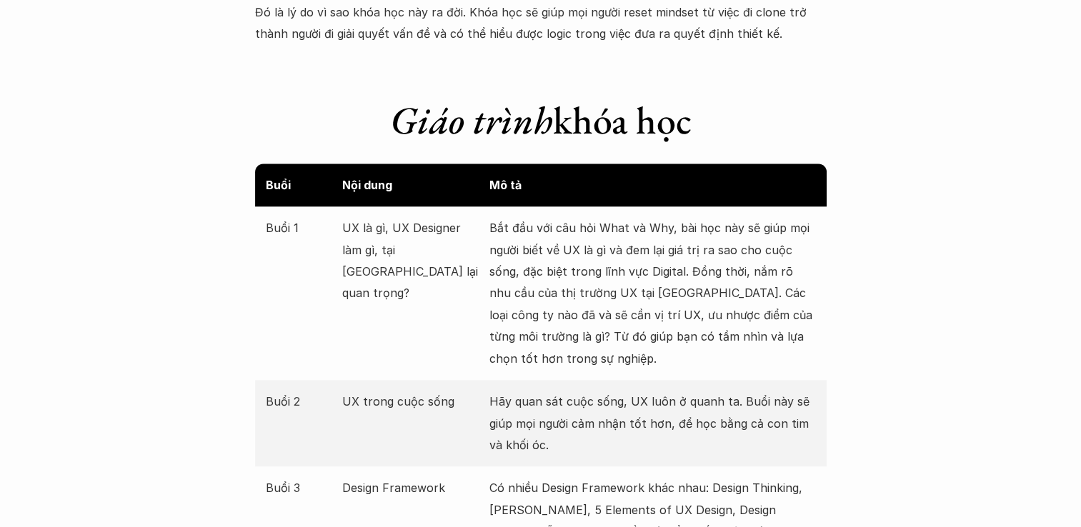
scroll to position [1571, 0]
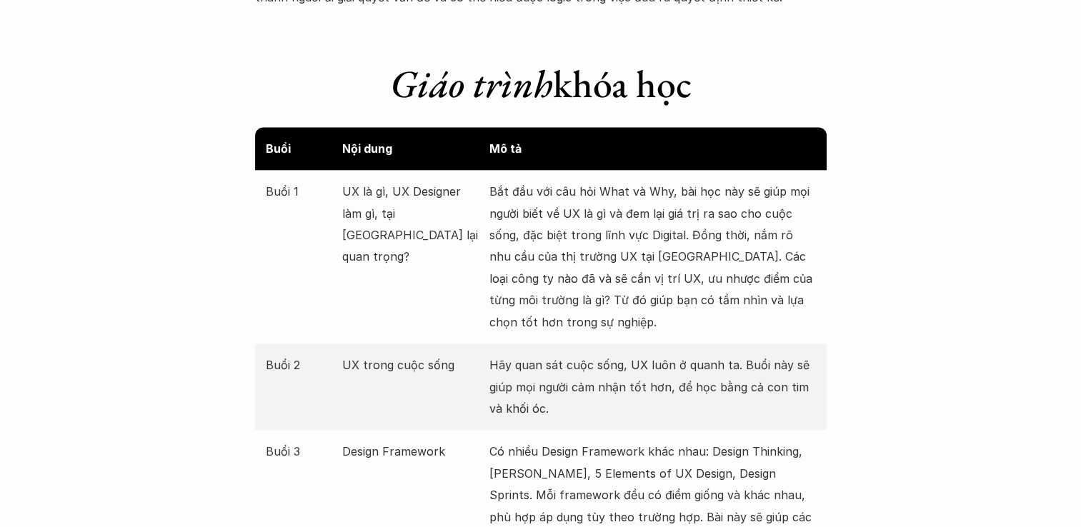
drag, startPoint x: 708, startPoint y: 206, endPoint x: 768, endPoint y: 244, distance: 71.3
click at [768, 244] on p "Bắt đầu với câu hỏi What và Why, bài học này sẽ giúp mọi người biết về UX là gì…" at bounding box center [652, 257] width 326 height 152
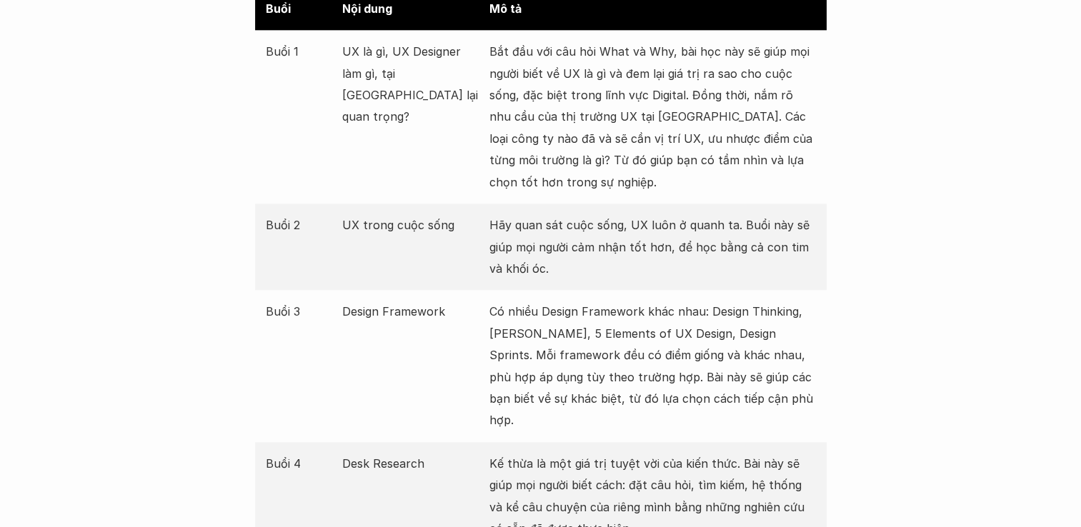
scroll to position [1714, 0]
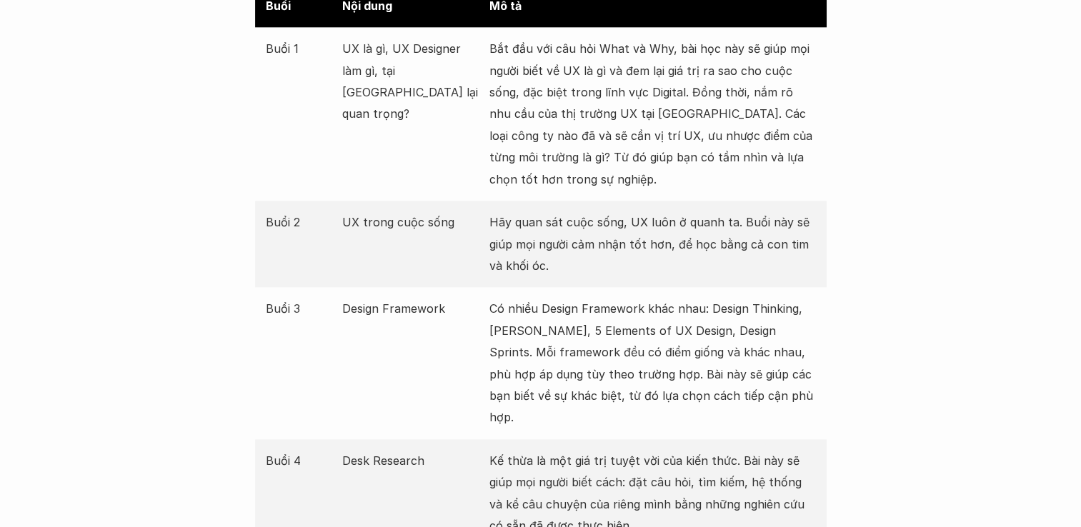
drag, startPoint x: 534, startPoint y: 219, endPoint x: 801, endPoint y: 234, distance: 268.2
click at [801, 234] on p "Hãy quan sát cuộc sống, UX luôn ở quanh ta. Buổi này sẽ giúp mọi người cảm nhận…" at bounding box center [652, 243] width 326 height 65
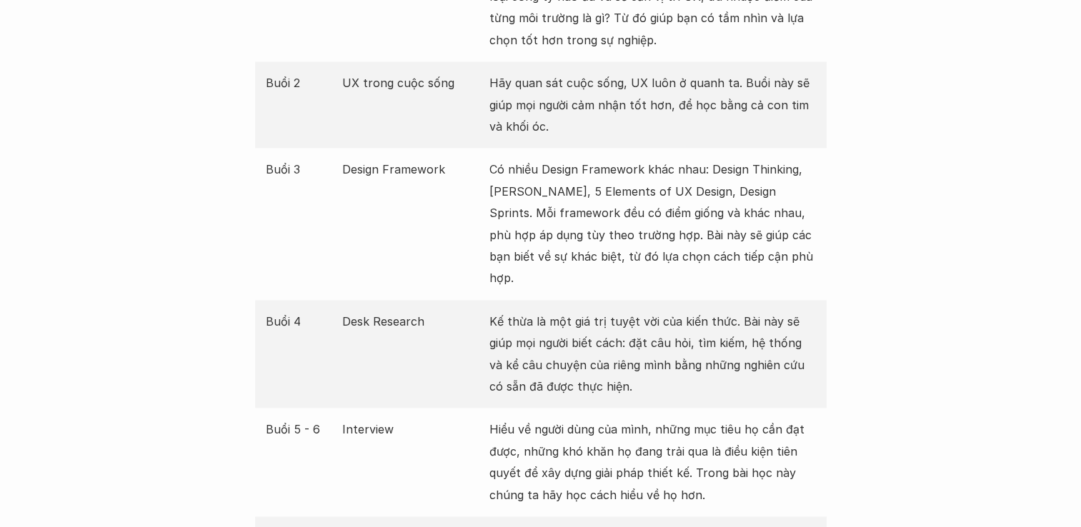
scroll to position [1857, 0]
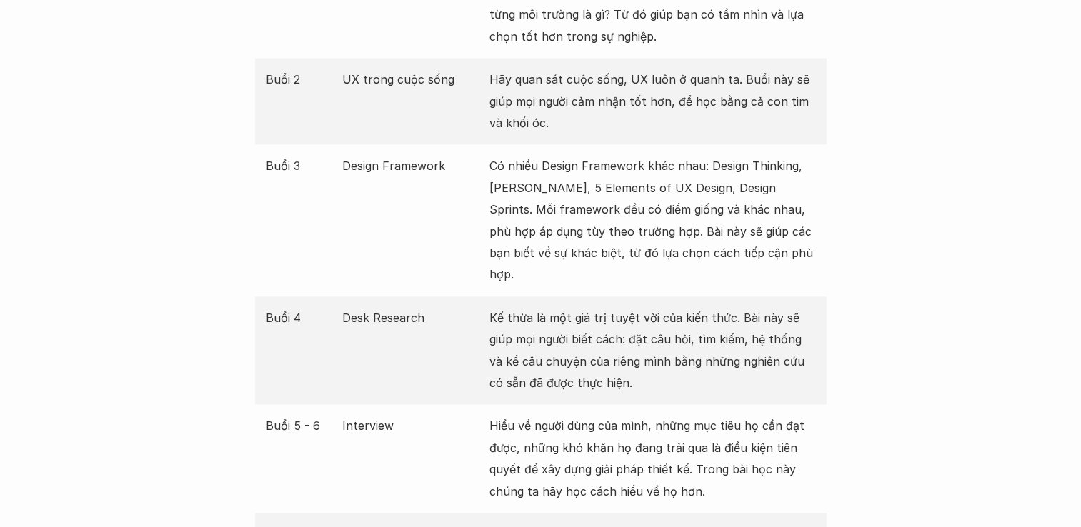
drag, startPoint x: 571, startPoint y: 170, endPoint x: 717, endPoint y: 173, distance: 146.4
click at [717, 173] on p "Có nhiều Design Framework khác nhau: Design Thinking, Lean UX, 5 Elements of UX…" at bounding box center [652, 220] width 326 height 130
drag, startPoint x: 509, startPoint y: 194, endPoint x: 662, endPoint y: 241, distance: 160.6
click at [662, 241] on p "Có nhiều Design Framework khác nhau: Design Thinking, Lean UX, 5 Elements of UX…" at bounding box center [652, 220] width 326 height 130
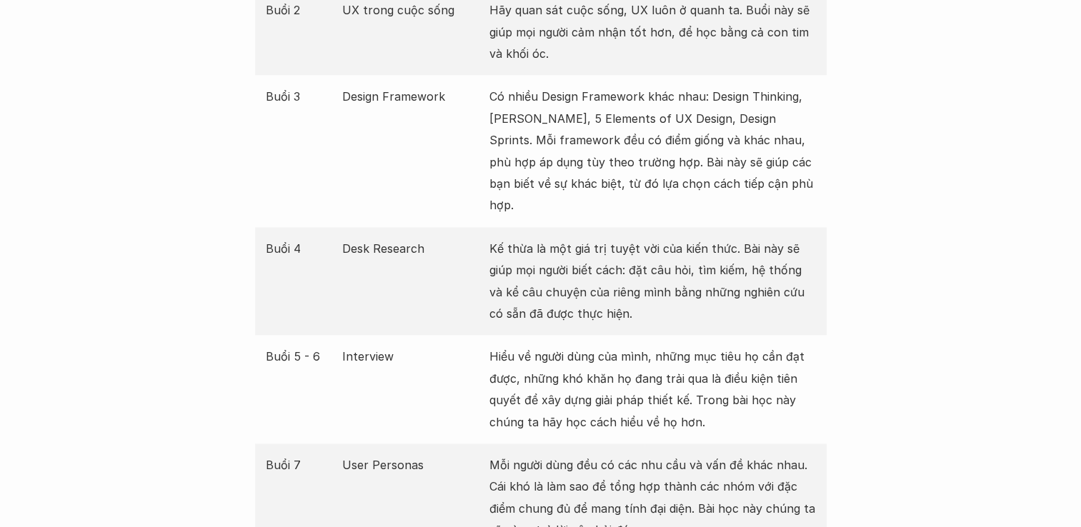
scroll to position [1928, 0]
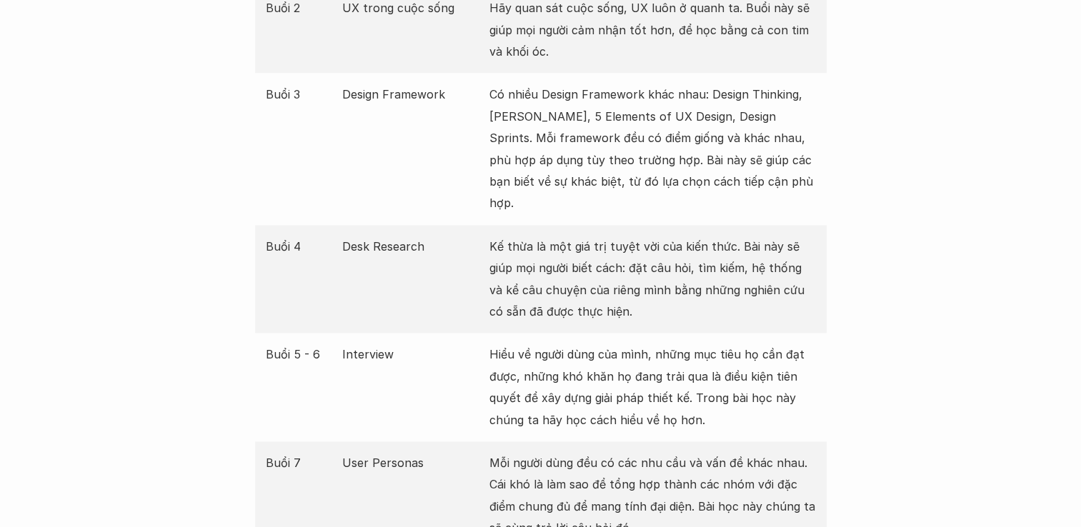
drag, startPoint x: 524, startPoint y: 227, endPoint x: 688, endPoint y: 261, distance: 167.8
click at [688, 261] on p "Kế thừa là một giá trị tuyệt vời của kiến thức. Bài này sẽ giúp mọi người biết …" at bounding box center [652, 279] width 326 height 87
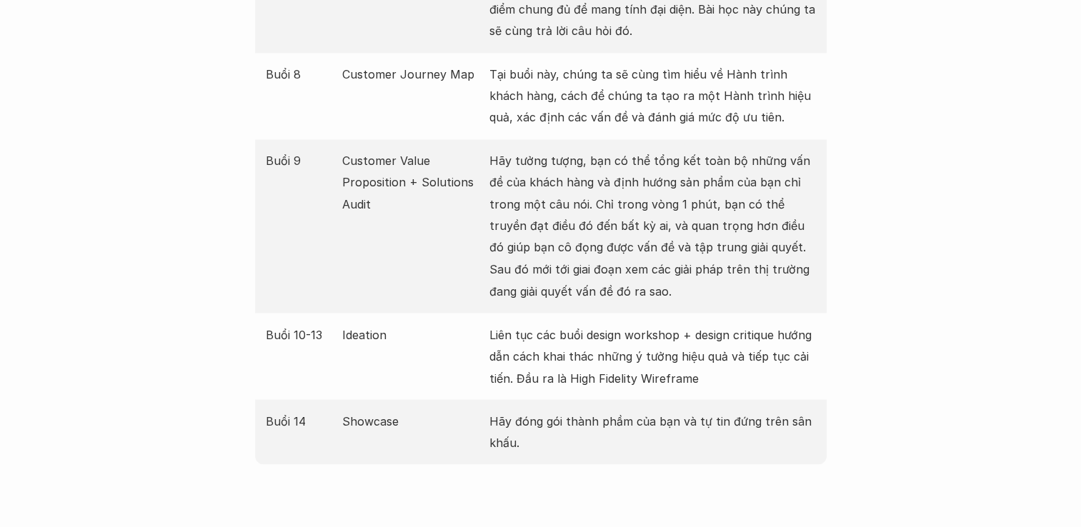
scroll to position [2428, 0]
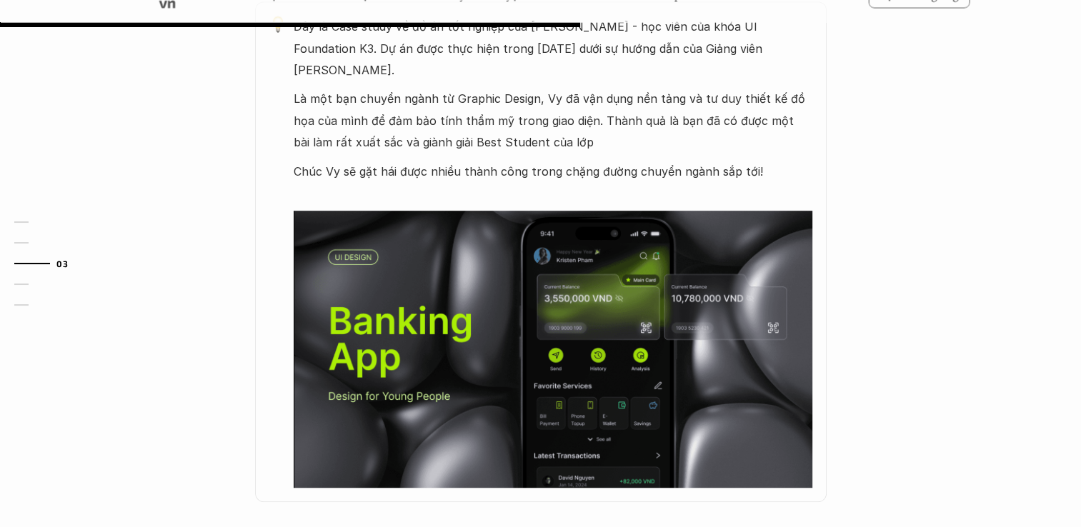
scroll to position [786, 0]
